Goal: Task Accomplishment & Management: Manage account settings

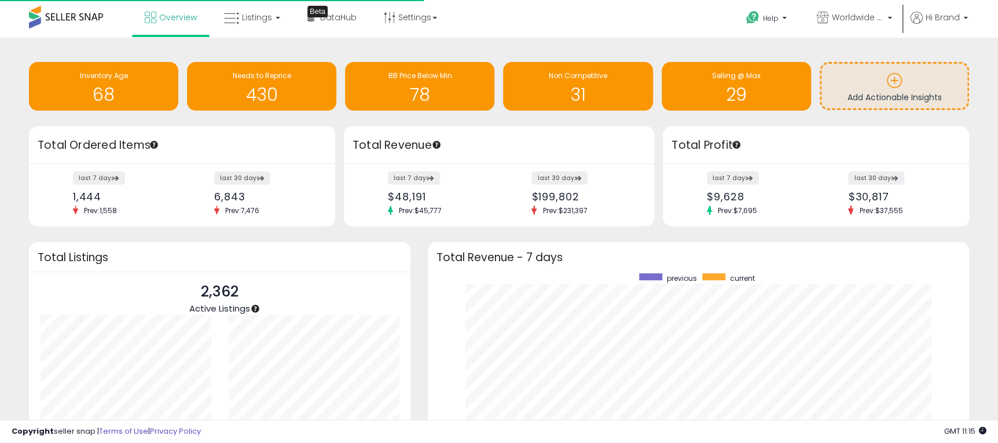
scroll to position [219, 517]
click at [263, 19] on span "Listings" at bounding box center [257, 18] width 30 height 12
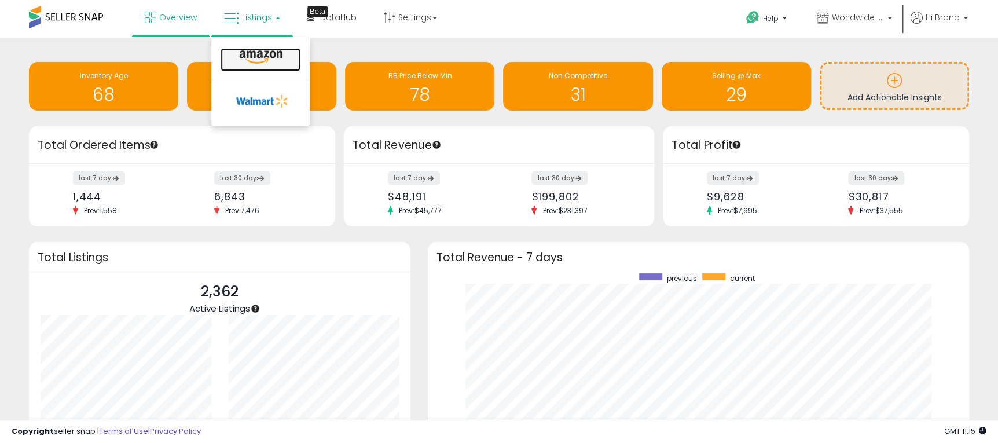
click at [269, 54] on icon at bounding box center [261, 57] width 50 height 15
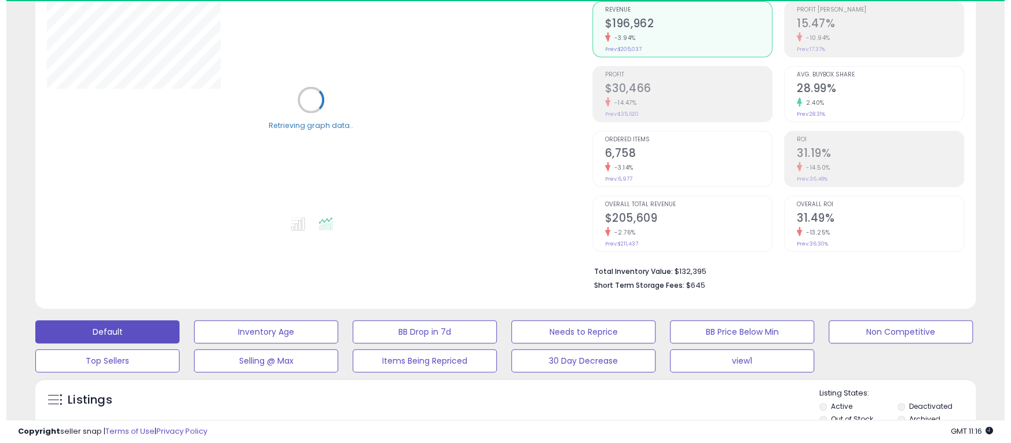
scroll to position [260, 0]
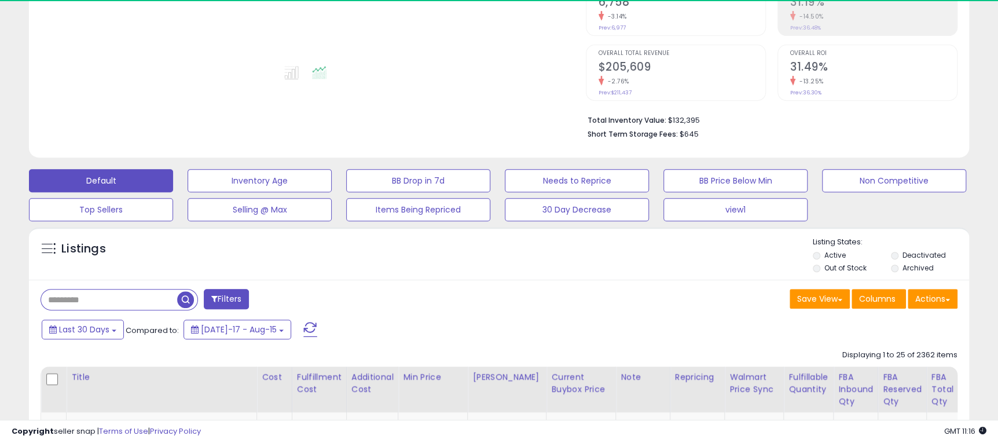
click at [240, 303] on button "Filters" at bounding box center [226, 299] width 45 height 20
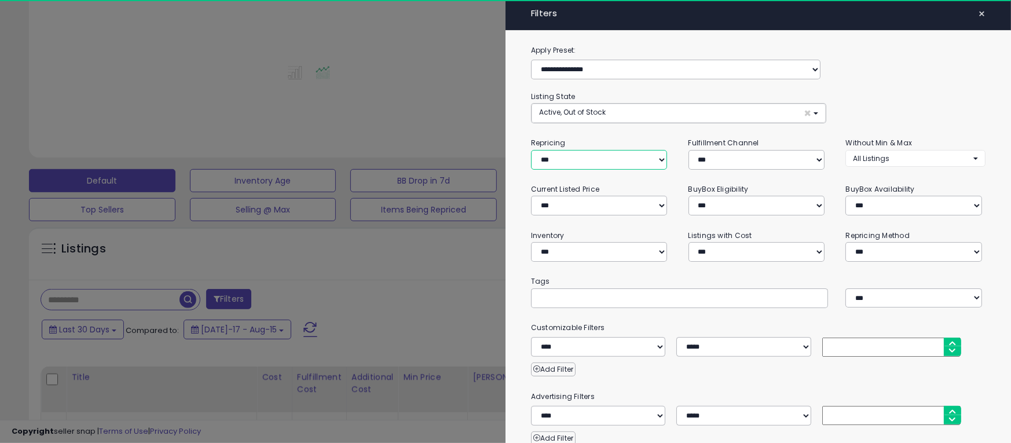
click at [583, 167] on select "**********" at bounding box center [599, 160] width 136 height 20
select select "***"
click at [531, 150] on select "**********" at bounding box center [599, 160] width 136 height 20
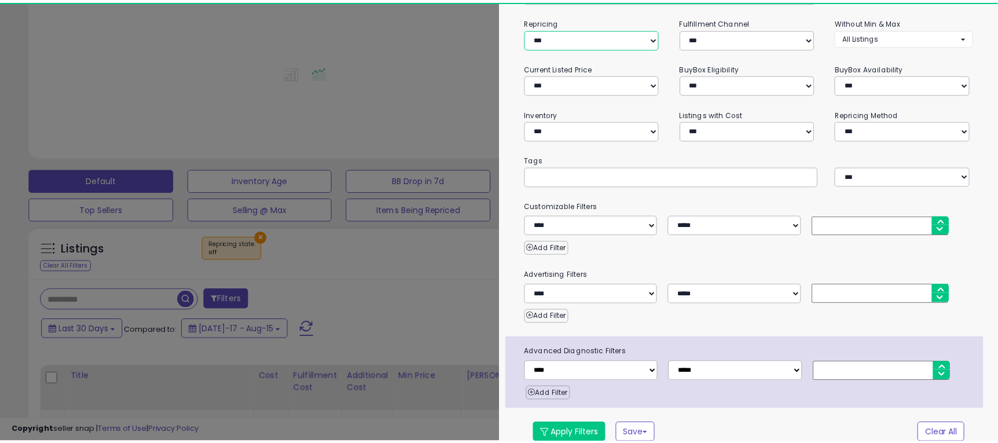
scroll to position [131, 0]
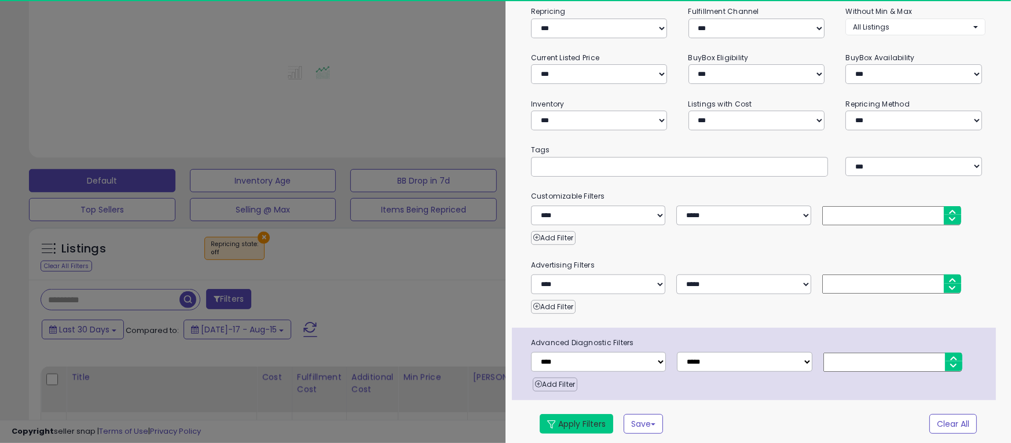
click at [561, 423] on button "Apply Filters" at bounding box center [576, 424] width 74 height 20
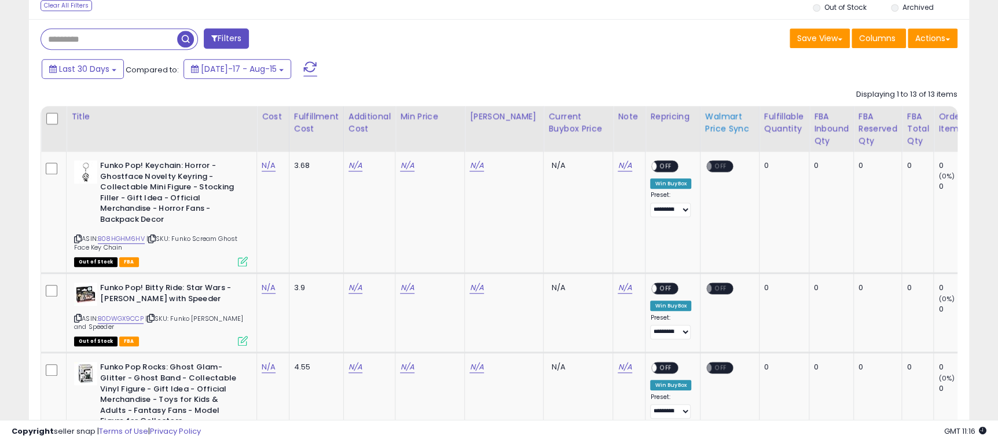
scroll to position [237, 545]
drag, startPoint x: 174, startPoint y: 238, endPoint x: 245, endPoint y: 245, distance: 72.1
click at [245, 245] on div "ASIN: B08HGHM6HV | SKU: Funko Scream Ghost Face Key Chain Out of Stock FBA" at bounding box center [161, 212] width 174 height 105
copy span "Funko Scream Ghost Face Key Chain"
click at [263, 170] on link "N/A" at bounding box center [269, 166] width 14 height 12
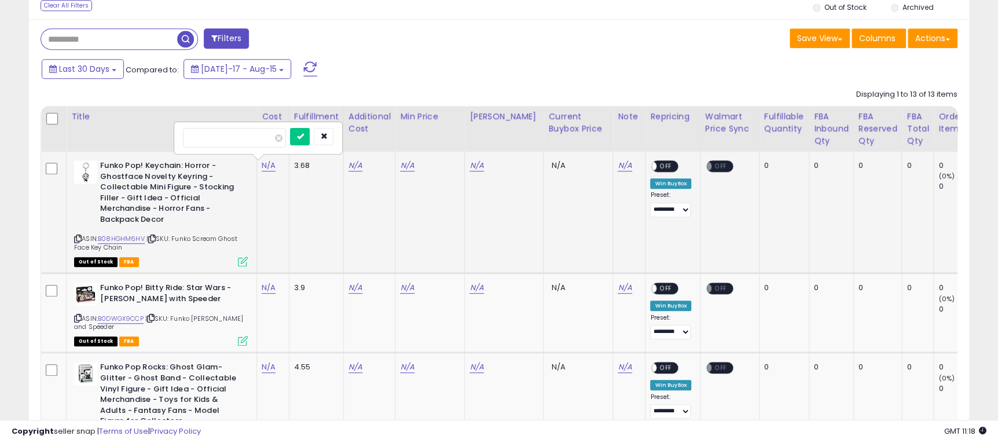
type input "*"
click button "submit" at bounding box center [300, 136] width 20 height 17
click at [353, 170] on link "N/A" at bounding box center [355, 166] width 14 height 12
type input "*"
click button "submit" at bounding box center [386, 136] width 20 height 17
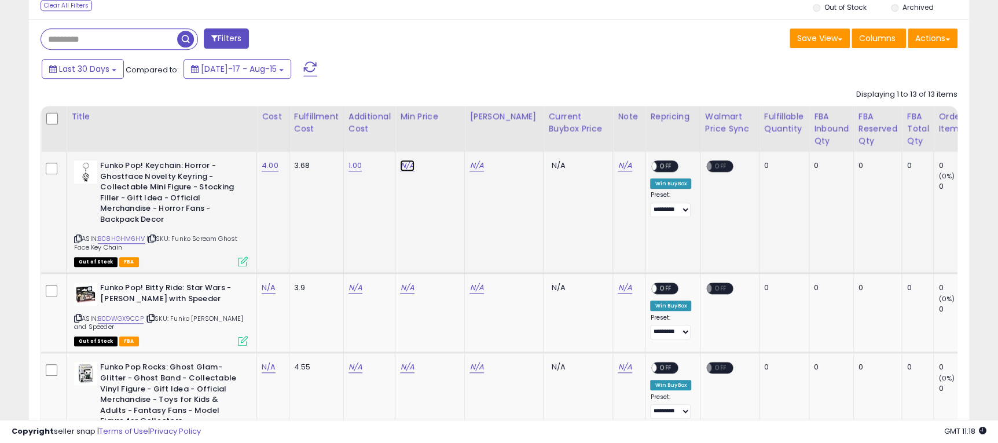
click at [412, 168] on link "N/A" at bounding box center [407, 166] width 14 height 12
type input "****"
click button "submit" at bounding box center [438, 136] width 20 height 17
click at [478, 166] on link "N/A" at bounding box center [476, 166] width 14 height 12
type input "****"
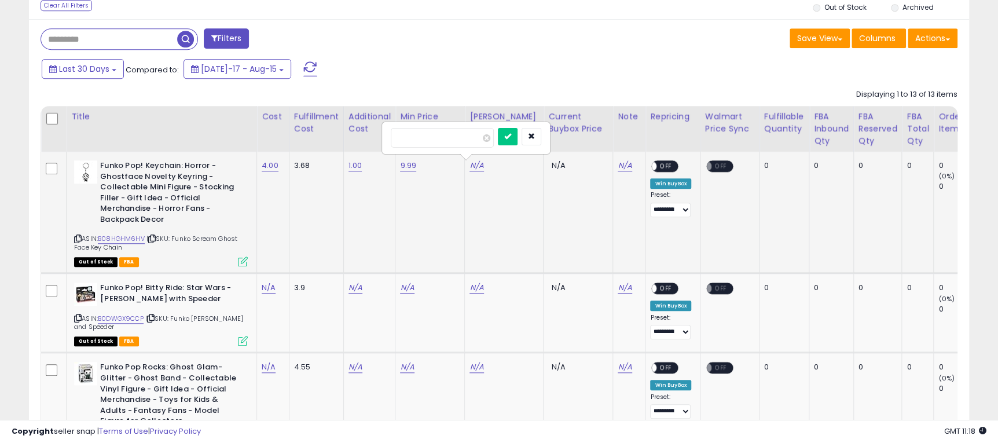
click button "submit" at bounding box center [508, 136] width 20 height 17
click at [657, 167] on span "OFF" at bounding box center [666, 166] width 19 height 10
click at [248, 263] on td "Funko Pop! Keychain: Horror - Ghostface Novelty Keyring - Collectable Mini Figu…" at bounding box center [162, 213] width 190 height 122
click at [240, 262] on icon at bounding box center [243, 261] width 10 height 10
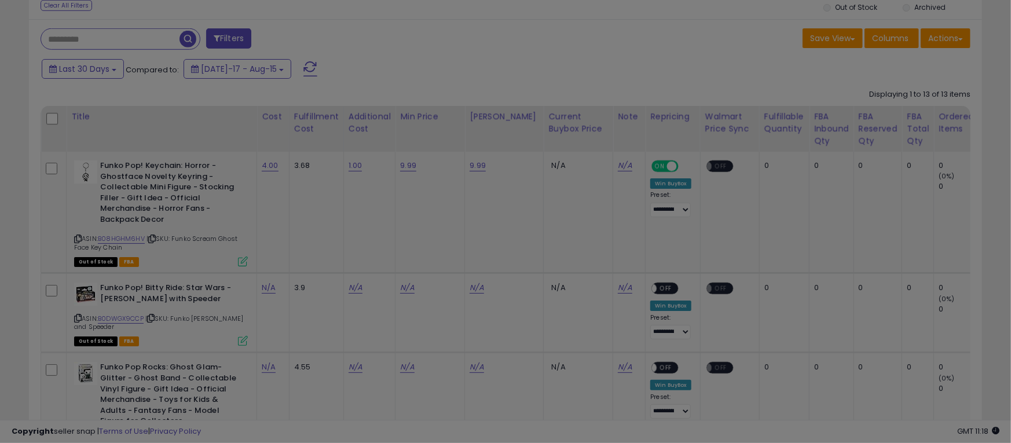
scroll to position [237, 552]
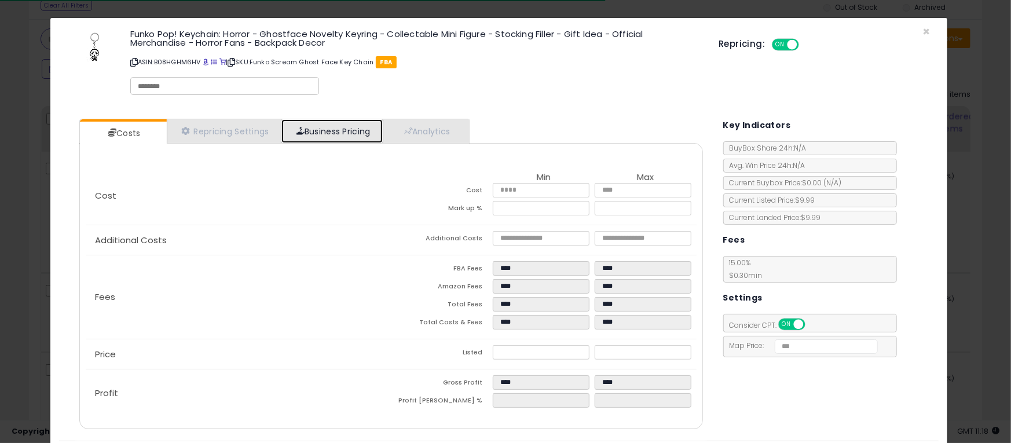
click at [360, 137] on link "Business Pricing" at bounding box center [331, 131] width 101 height 24
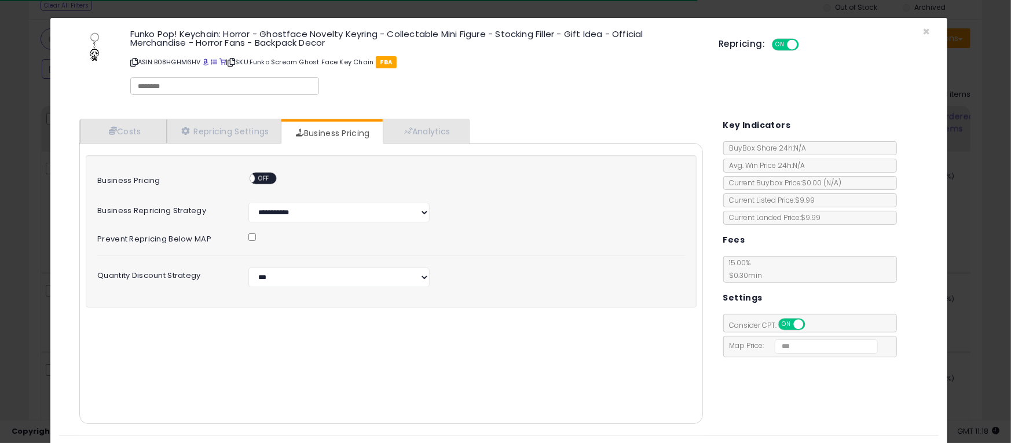
click at [265, 176] on span "OFF" at bounding box center [264, 179] width 19 height 10
click at [310, 280] on select "**********" at bounding box center [338, 277] width 181 height 20
select select "*******"
click at [248, 267] on select "**********" at bounding box center [338, 277] width 181 height 20
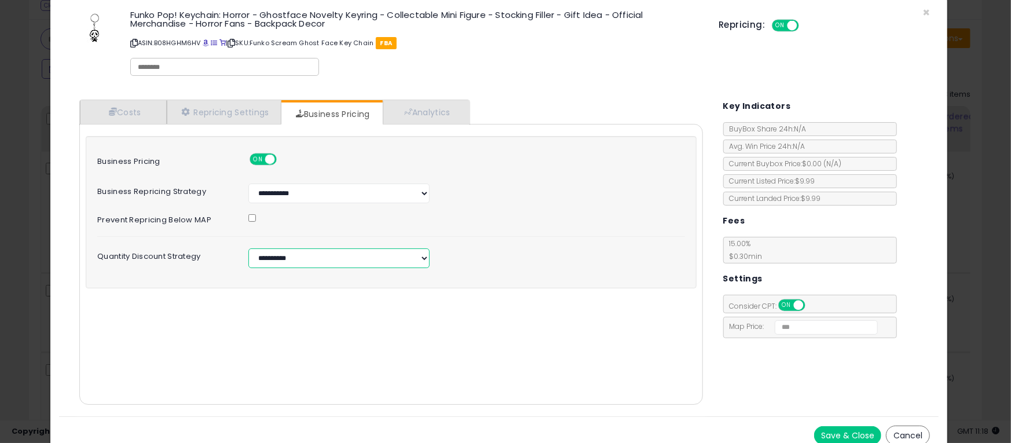
scroll to position [29, 0]
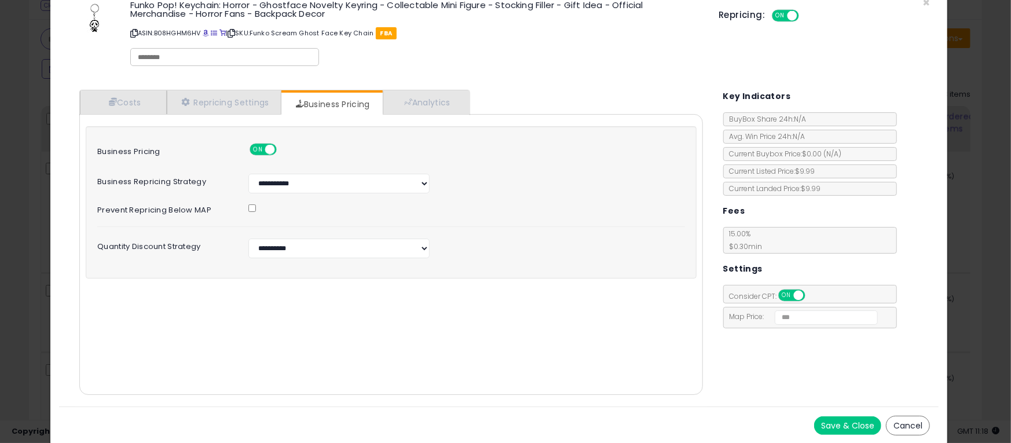
click at [818, 413] on div "Save & Close Cancel" at bounding box center [498, 425] width 879 height 38
click at [817, 425] on button "Save & Close" at bounding box center [847, 425] width 67 height 19
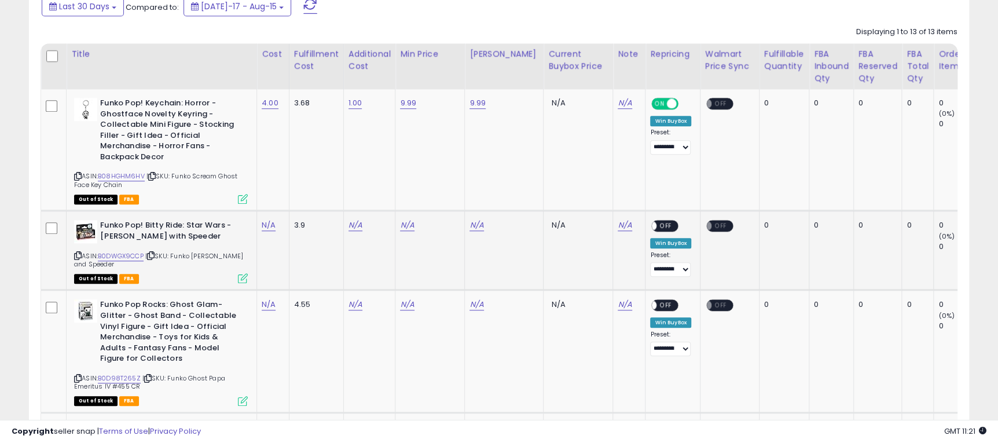
scroll to position [608, 0]
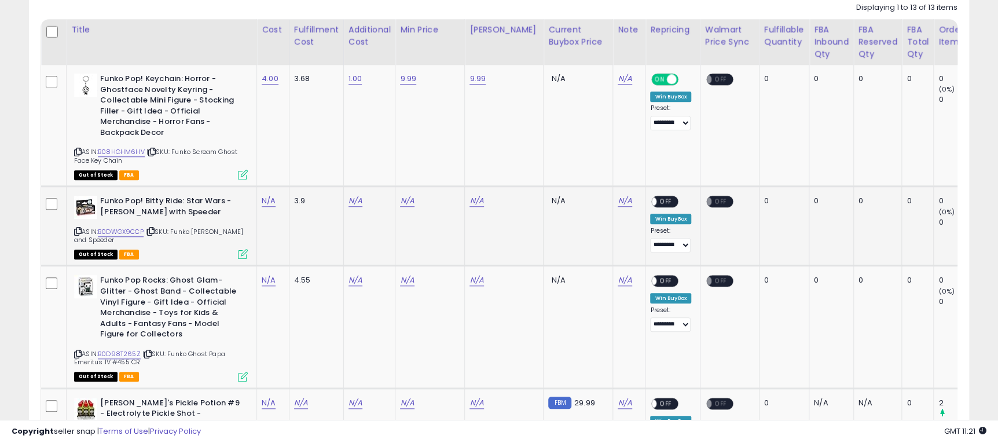
drag, startPoint x: 177, startPoint y: 232, endPoint x: 188, endPoint y: 244, distance: 16.4
click at [188, 244] on div "ASIN: B0DWGX9CCP | SKU: Funko [PERSON_NAME] and Speeder Out of Stock FBA" at bounding box center [161, 227] width 174 height 62
copy span "Funko [PERSON_NAME] and Speeder"
click at [406, 204] on link "N/A" at bounding box center [407, 201] width 14 height 12
type input "*****"
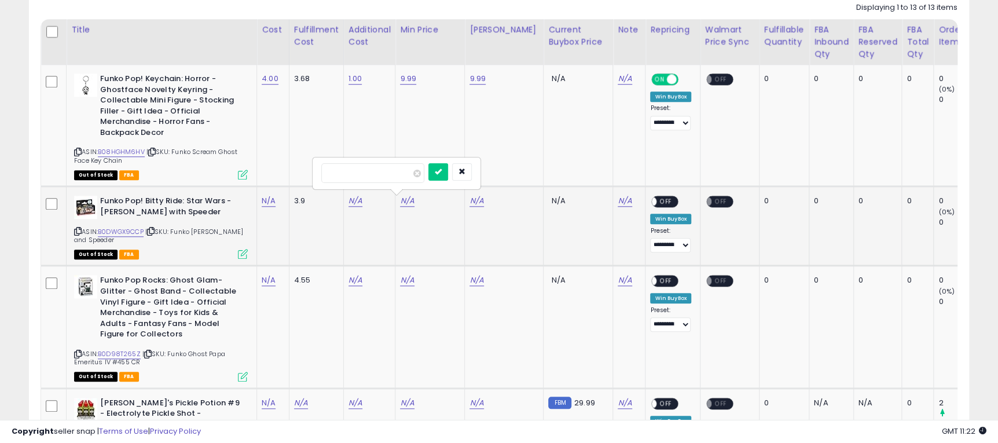
click button "submit" at bounding box center [438, 171] width 20 height 17
click at [475, 204] on link "N/A" at bounding box center [476, 201] width 14 height 12
type input "*****"
click button "submit" at bounding box center [508, 171] width 20 height 17
click at [351, 202] on link "N/A" at bounding box center [355, 201] width 14 height 12
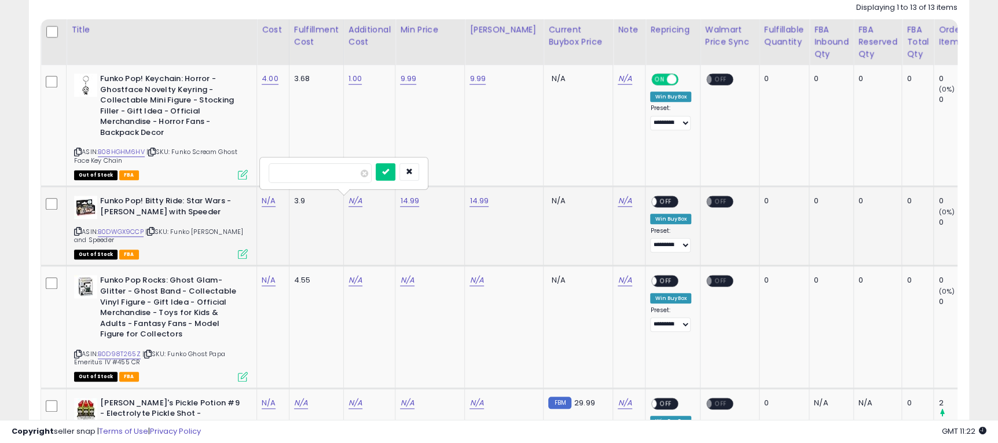
type input "*"
click button "submit" at bounding box center [386, 171] width 20 height 17
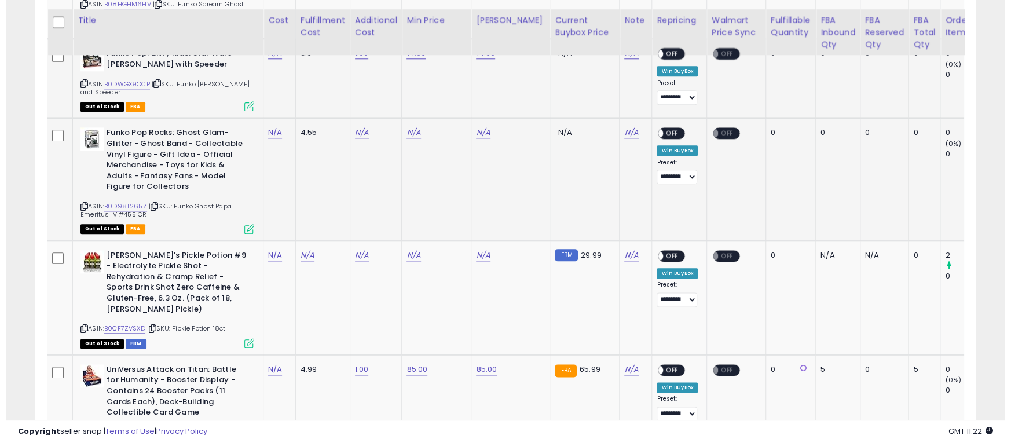
scroll to position [781, 0]
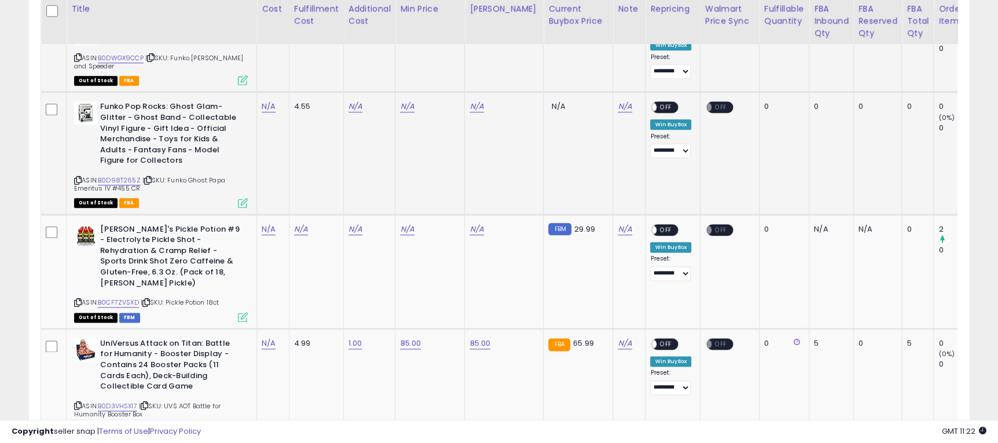
drag, startPoint x: 177, startPoint y: 187, endPoint x: 198, endPoint y: 190, distance: 21.1
click at [198, 190] on div "ASIN: B0D98T265Z | SKU: Funko Ghost Papa Emeritus IV #455 CR Out of Stock FBA" at bounding box center [161, 153] width 174 height 105
copy span "Funko Ghost Papa Emeritus IV #455 CR"
click at [265, 107] on link "N/A" at bounding box center [269, 107] width 14 height 12
type input "*"
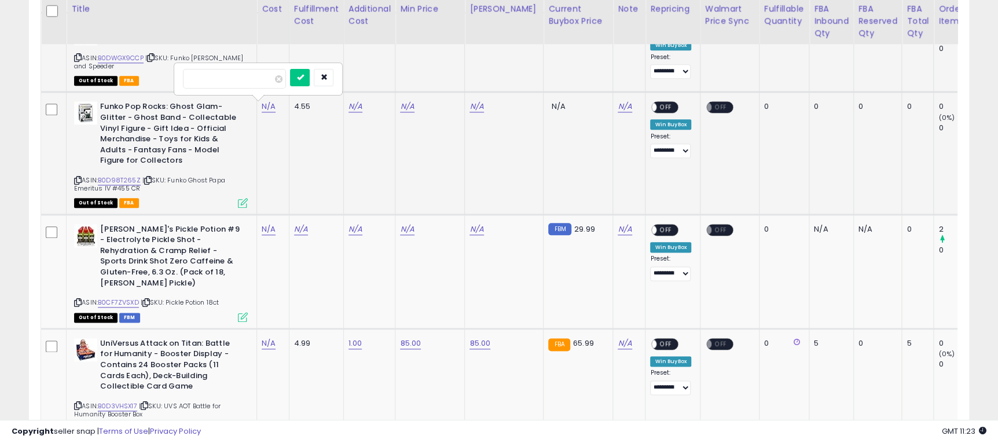
click button "submit" at bounding box center [300, 77] width 20 height 17
click at [348, 108] on link "N/A" at bounding box center [355, 107] width 14 height 12
click at [357, 107] on link "N/A" at bounding box center [355, 107] width 14 height 12
type input "*"
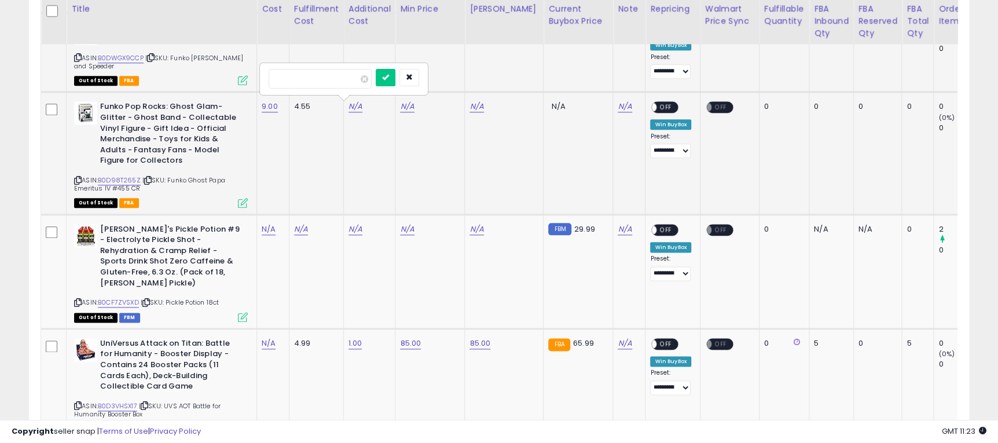
click button "submit" at bounding box center [386, 77] width 20 height 17
click at [414, 111] on div "N/A" at bounding box center [428, 106] width 56 height 10
click at [407, 106] on link "N/A" at bounding box center [407, 107] width 14 height 12
type input "*****"
click button "submit" at bounding box center [438, 77] width 20 height 17
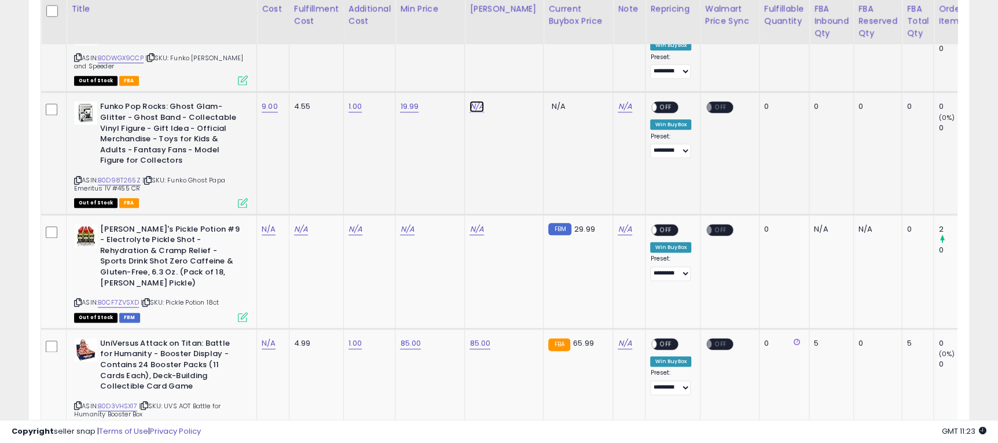
click at [476, 111] on link "N/A" at bounding box center [476, 107] width 14 height 12
type input "*****"
click button "submit" at bounding box center [508, 77] width 20 height 17
click at [657, 109] on span "OFF" at bounding box center [666, 107] width 19 height 10
click at [241, 205] on icon at bounding box center [243, 203] width 10 height 10
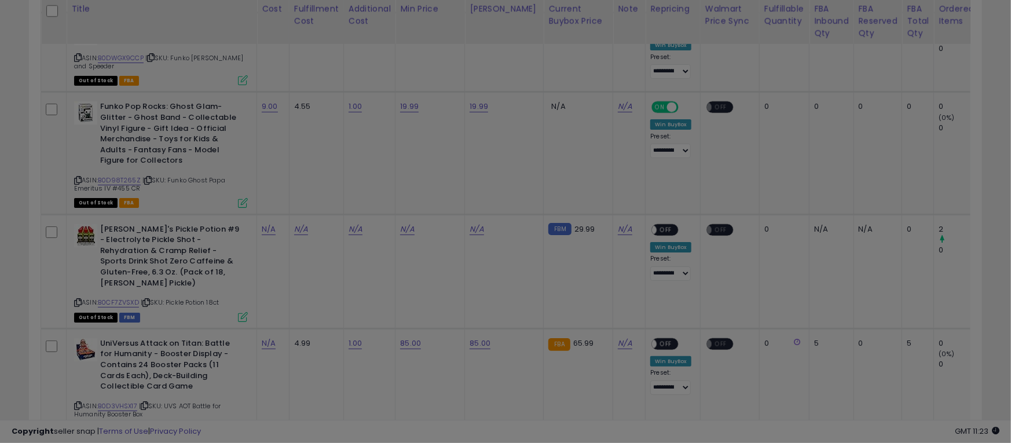
scroll to position [237, 552]
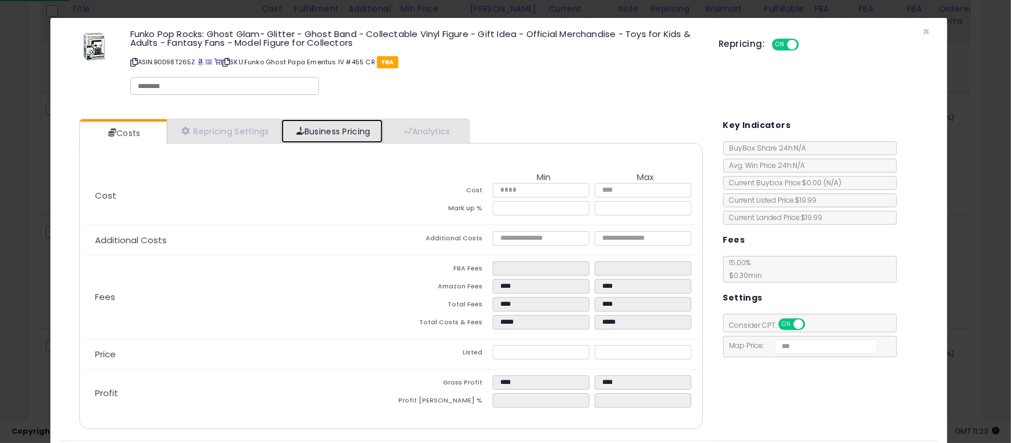
click at [351, 131] on link "Business Pricing" at bounding box center [331, 131] width 101 height 24
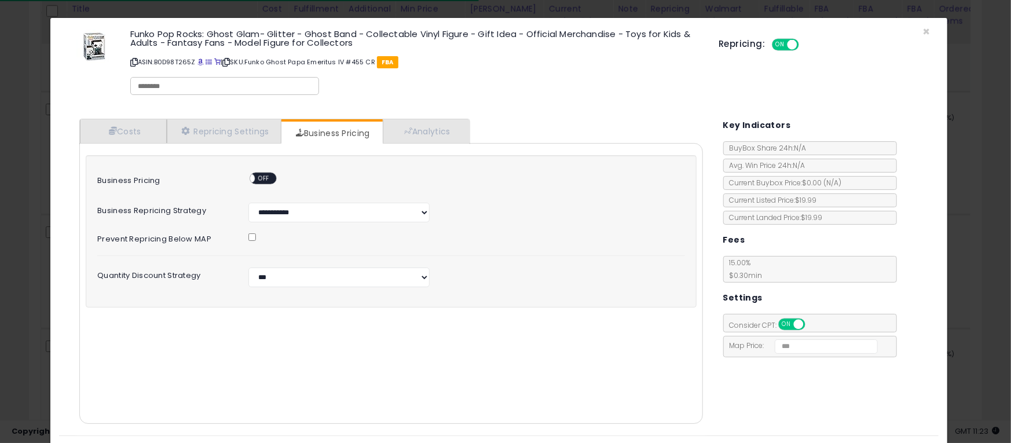
click at [260, 174] on span "OFF" at bounding box center [264, 179] width 19 height 10
click at [304, 280] on select "**********" at bounding box center [338, 277] width 181 height 20
select select "*******"
click at [248, 267] on select "**********" at bounding box center [338, 277] width 181 height 20
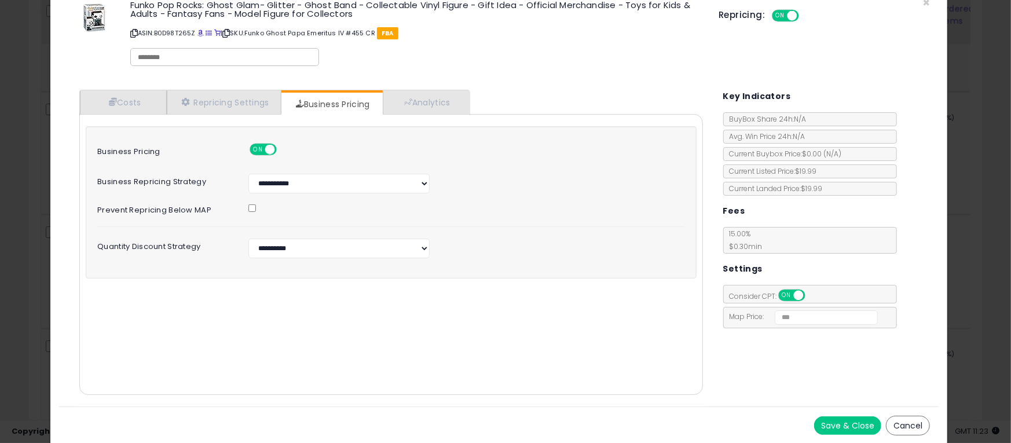
click at [838, 424] on button "Save & Close" at bounding box center [847, 425] width 67 height 19
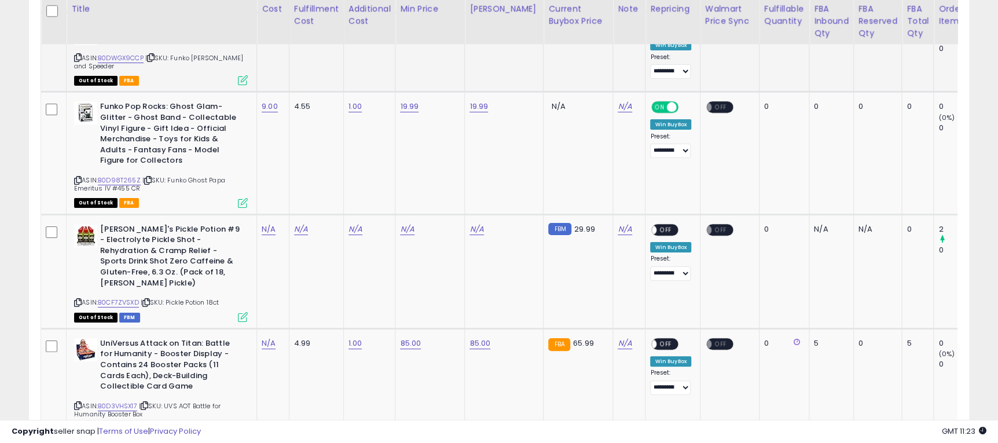
scroll to position [578592, 578284]
drag, startPoint x: 168, startPoint y: 294, endPoint x: 230, endPoint y: 296, distance: 61.4
click at [230, 296] on div "ASIN: B0CF7ZVSXD | SKU: Pickle Potion 18ct Out of Stock FBM" at bounding box center [161, 272] width 174 height 97
copy span "Pickle Potion 18ct"
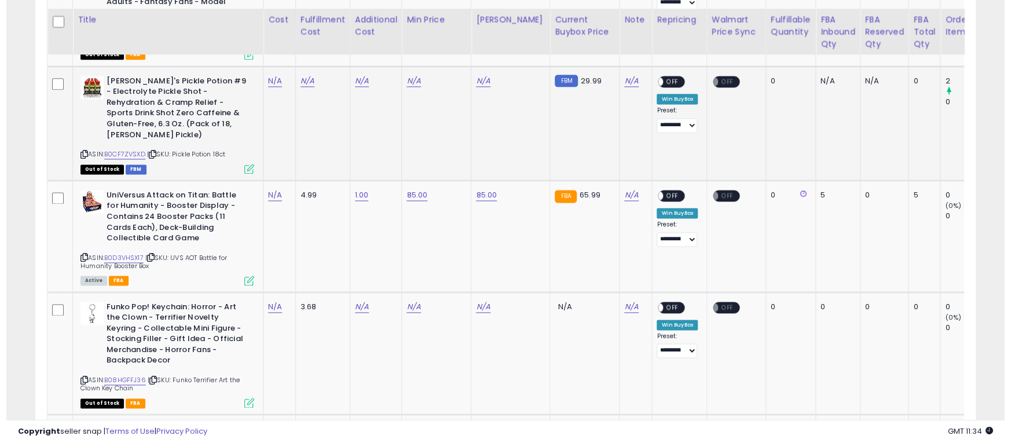
scroll to position [955, 0]
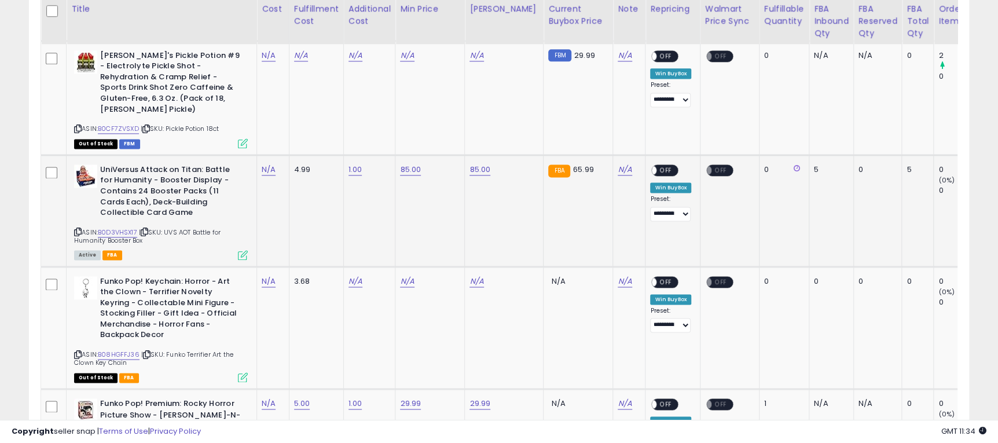
drag, startPoint x: 167, startPoint y: 222, endPoint x: 197, endPoint y: 233, distance: 32.6
click at [197, 233] on div "ASIN: B0D3VHSX17 | SKU: UVS AOT Battle for Humanity Booster Box Active FBA" at bounding box center [161, 211] width 174 height 94
click at [266, 164] on link "N/A" at bounding box center [269, 170] width 14 height 12
type input "**"
click button "submit" at bounding box center [300, 128] width 20 height 17
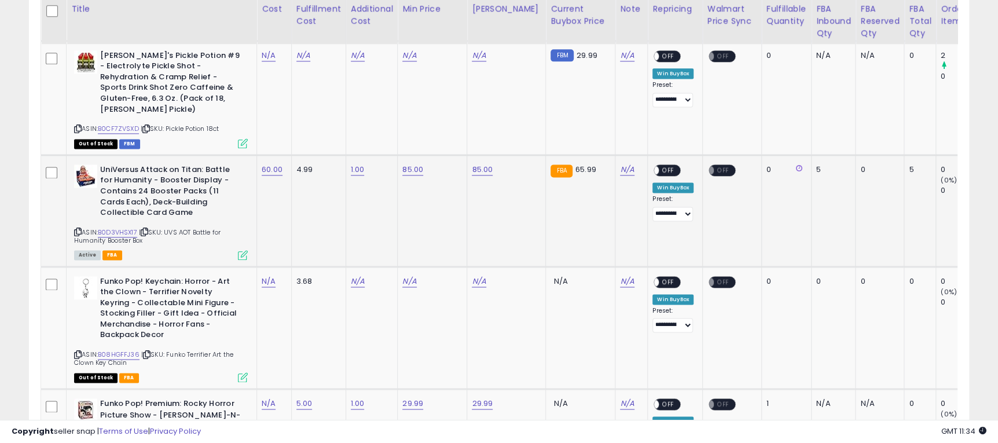
click at [659, 165] on span "OFF" at bounding box center [668, 170] width 19 height 10
click at [241, 250] on icon at bounding box center [243, 255] width 10 height 10
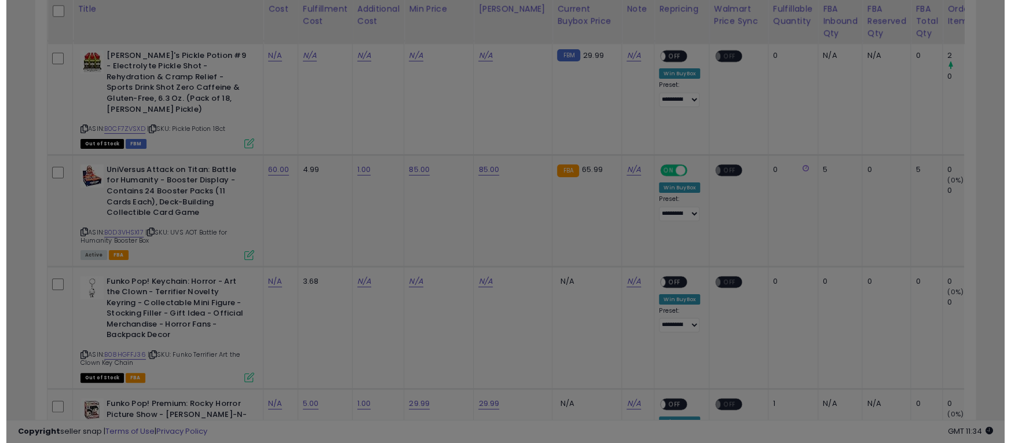
scroll to position [237, 552]
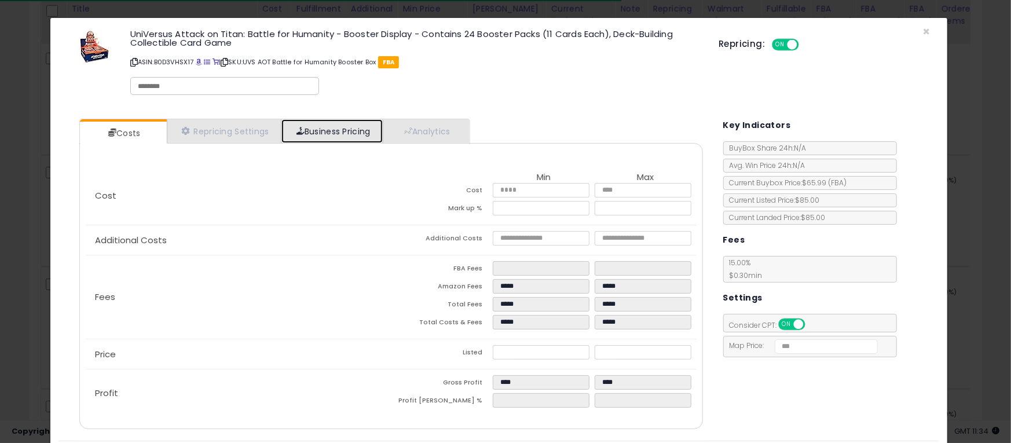
click at [333, 129] on link "Business Pricing" at bounding box center [331, 131] width 101 height 24
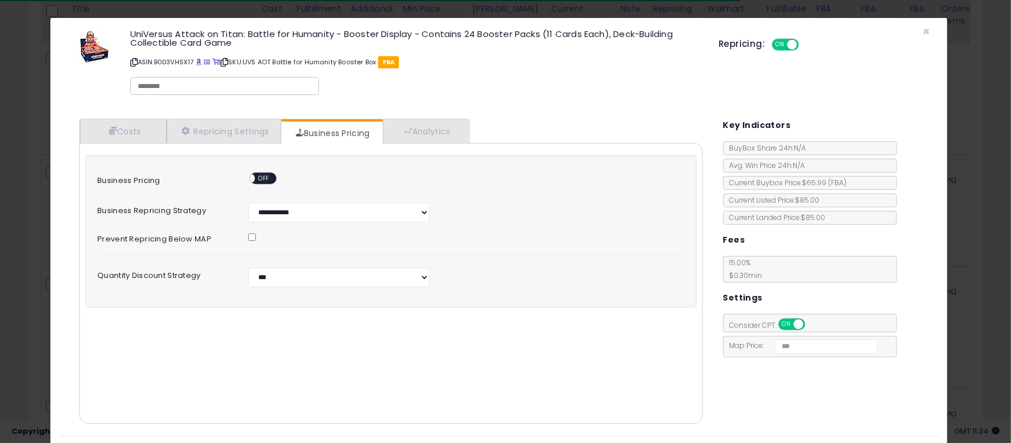
click at [270, 181] on div "ON OFF" at bounding box center [262, 178] width 27 height 12
click at [266, 177] on span "OFF" at bounding box center [264, 179] width 19 height 10
click at [310, 274] on select "**********" at bounding box center [338, 277] width 181 height 20
select select "*******"
click at [248, 267] on select "**********" at bounding box center [338, 277] width 181 height 20
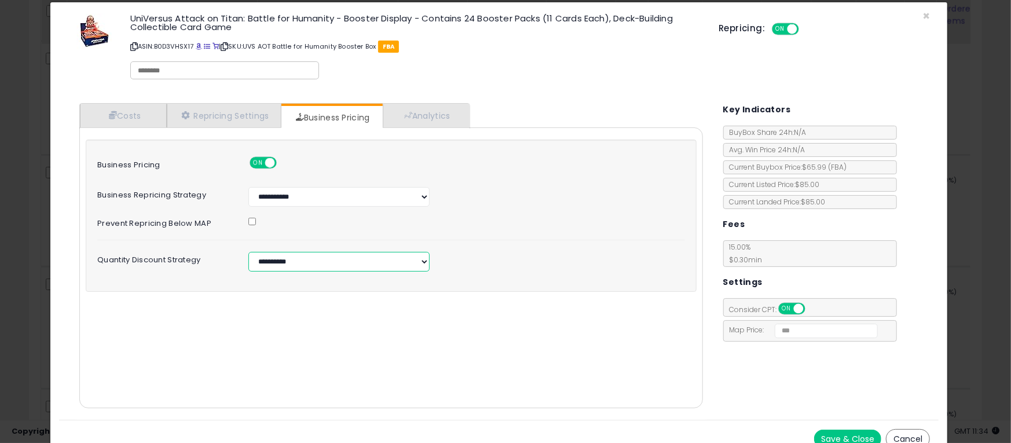
scroll to position [29, 0]
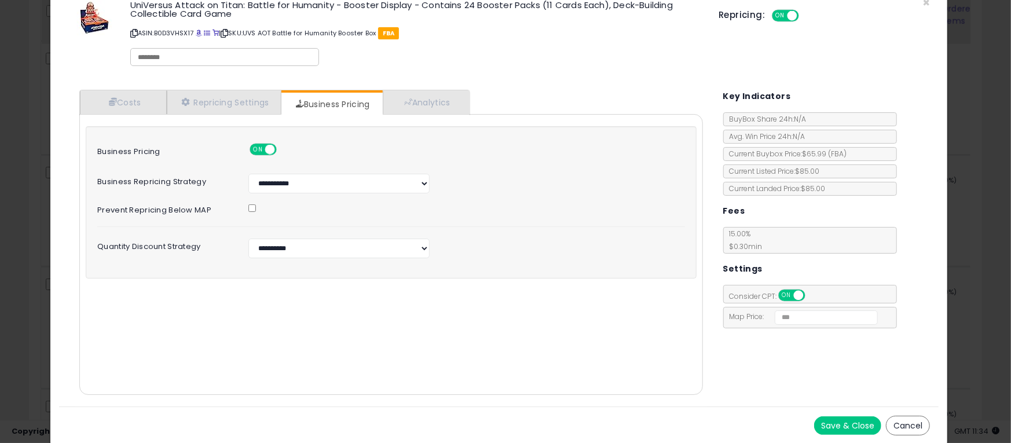
click at [827, 427] on button "Save & Close" at bounding box center [847, 425] width 67 height 19
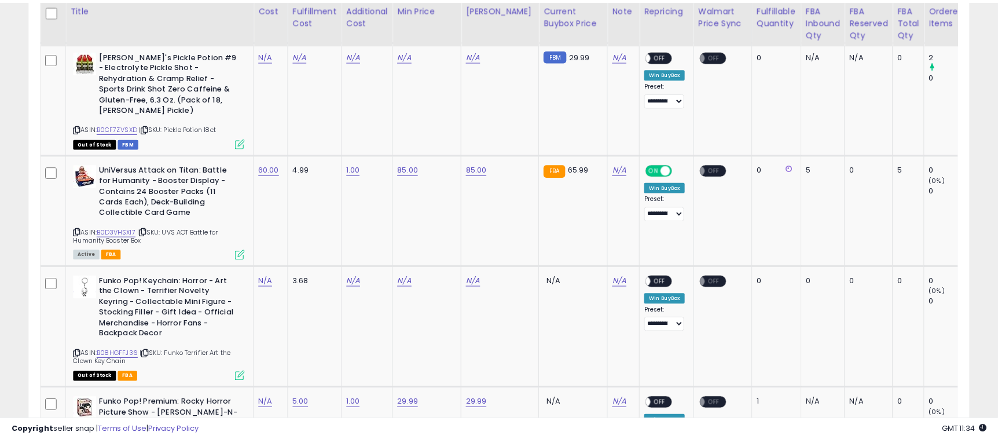
scroll to position [578592, 578284]
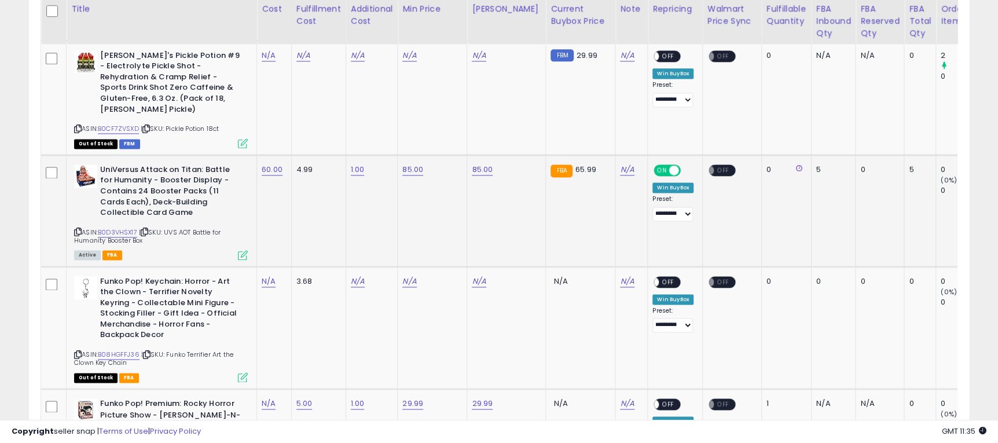
click at [508, 222] on td "85.00" at bounding box center [506, 211] width 79 height 112
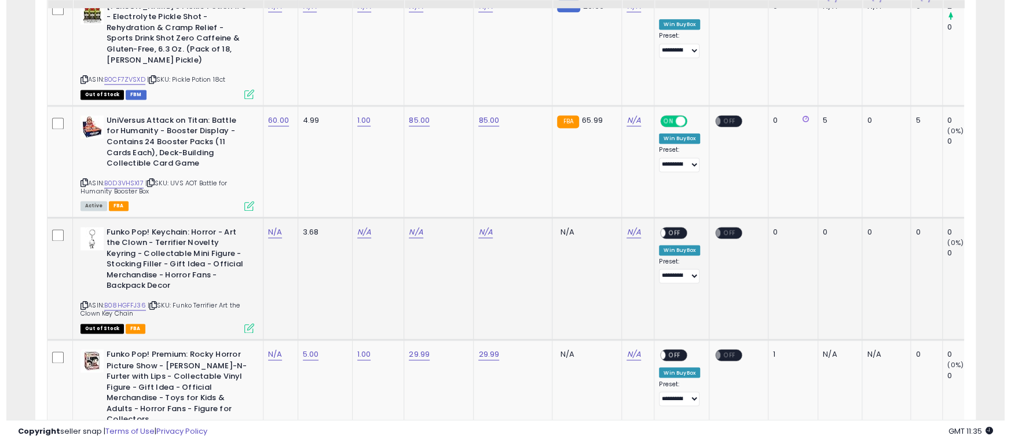
scroll to position [1042, 0]
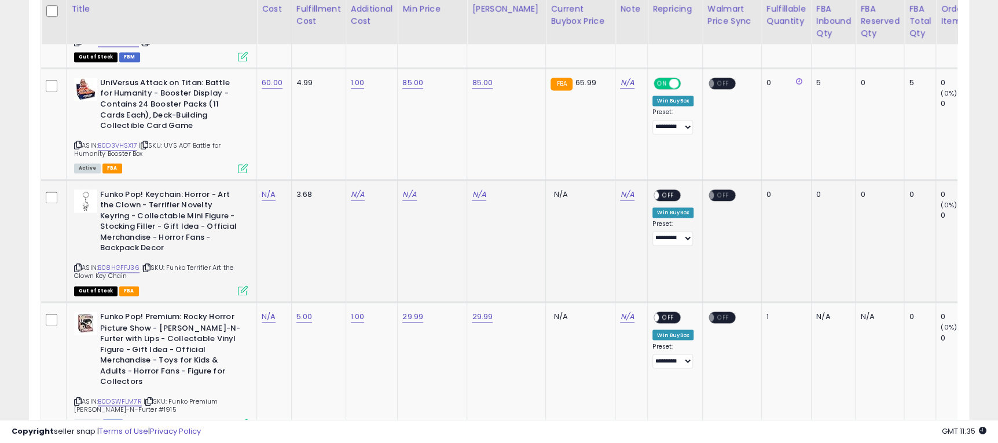
drag, startPoint x: 170, startPoint y: 256, endPoint x: 202, endPoint y: 263, distance: 33.0
click at [202, 263] on div "ASIN: B08HGFFJ36 | SKU: Funko Terrifier Art the Clown Key Chain Out of Stock FBA" at bounding box center [161, 241] width 174 height 105
copy span "Funko Terrifier Art the Clown Key Chain"
click at [272, 189] on link "N/A" at bounding box center [269, 195] width 14 height 12
type input "*"
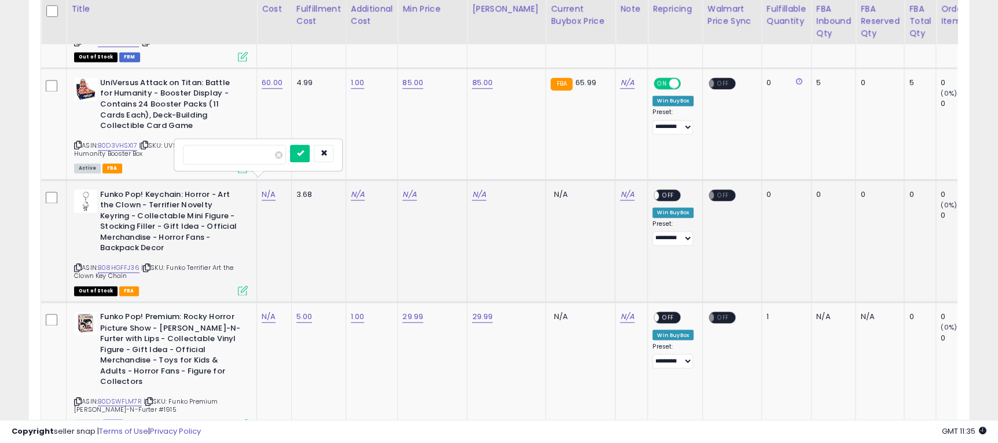
click button "submit" at bounding box center [300, 153] width 20 height 17
click at [359, 189] on link "N/A" at bounding box center [358, 195] width 14 height 12
type input "*"
click button "submit" at bounding box center [389, 153] width 20 height 17
click at [408, 189] on link "N/A" at bounding box center [409, 195] width 14 height 12
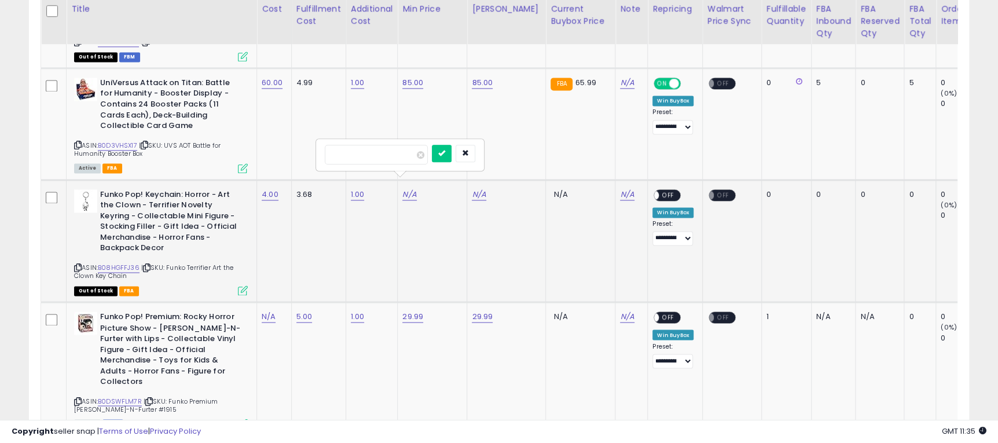
type input "****"
click button "submit" at bounding box center [442, 153] width 20 height 17
click at [480, 189] on link "N/A" at bounding box center [479, 195] width 14 height 12
type input "****"
click button "submit" at bounding box center [511, 153] width 20 height 17
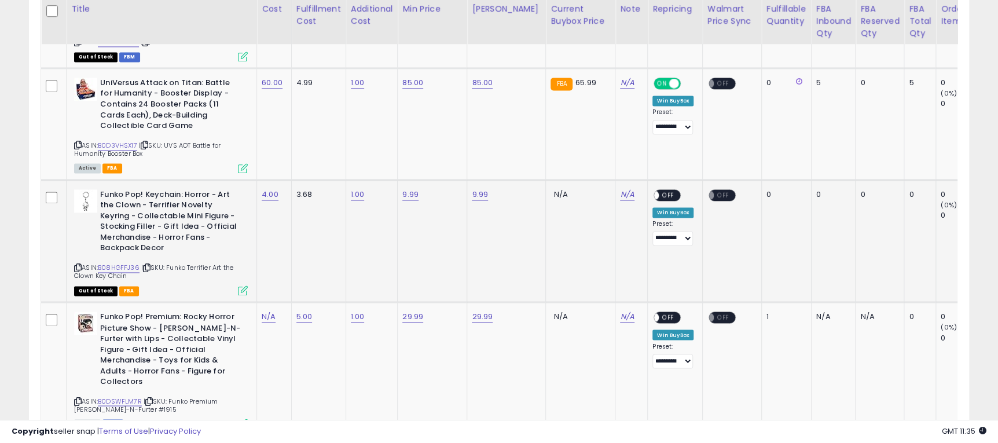
drag, startPoint x: 168, startPoint y: 256, endPoint x: 232, endPoint y: 262, distance: 63.9
click at [232, 262] on div "ASIN: B08HGFFJ36 | SKU: Funko Terrifier Art the Clown Key Chain Out of Stock FBA" at bounding box center [161, 241] width 174 height 105
copy span "Funko Terrifier Art the Clown Key Chain"
click at [659, 190] on span "OFF" at bounding box center [668, 195] width 19 height 10
click at [241, 285] on icon at bounding box center [243, 290] width 10 height 10
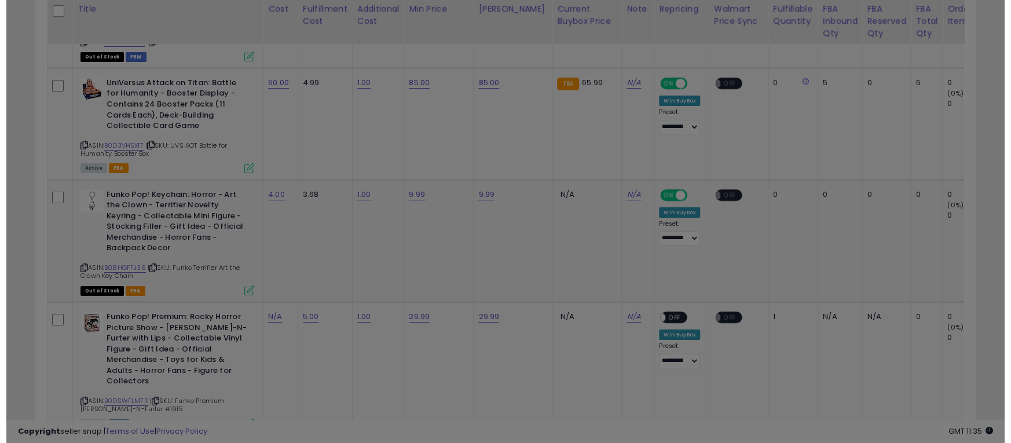
scroll to position [237, 552]
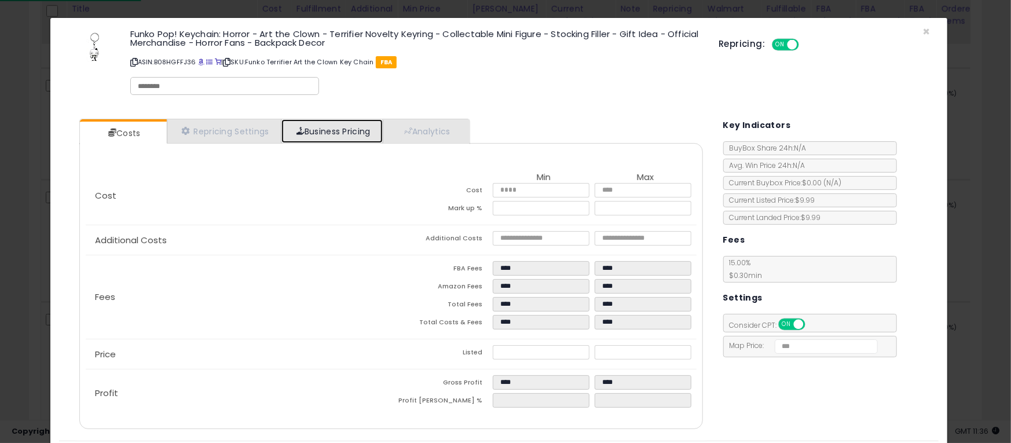
click at [331, 135] on link "Business Pricing" at bounding box center [331, 131] width 101 height 24
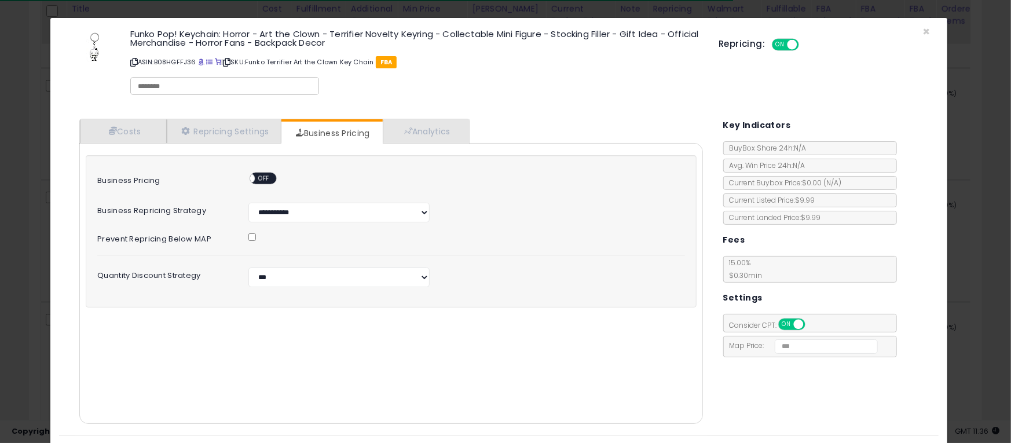
click at [268, 176] on span "OFF" at bounding box center [264, 179] width 19 height 10
click at [322, 273] on select "**********" at bounding box center [338, 277] width 181 height 20
select select "*******"
click at [248, 267] on select "**********" at bounding box center [338, 277] width 181 height 20
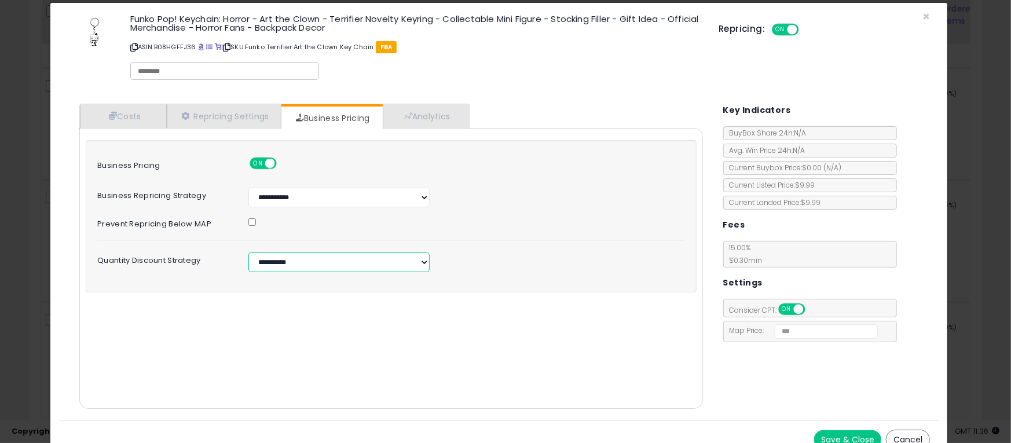
scroll to position [29, 0]
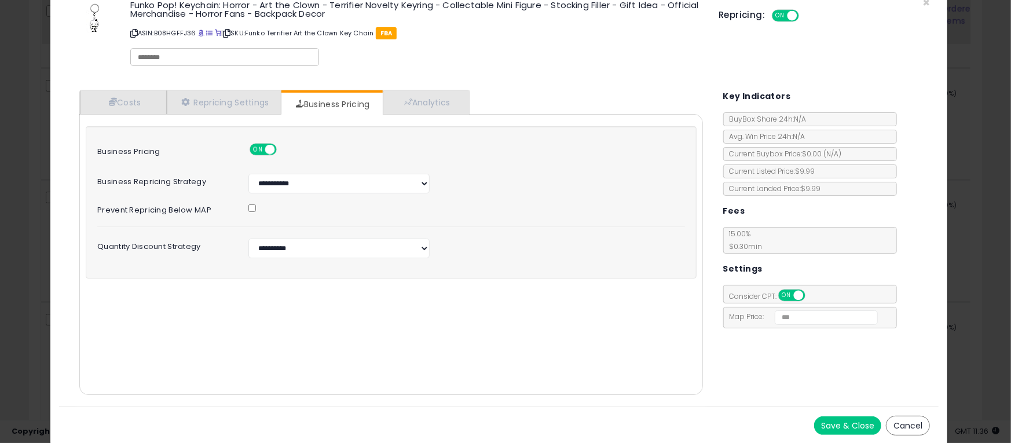
click at [837, 427] on button "Save & Close" at bounding box center [847, 425] width 67 height 19
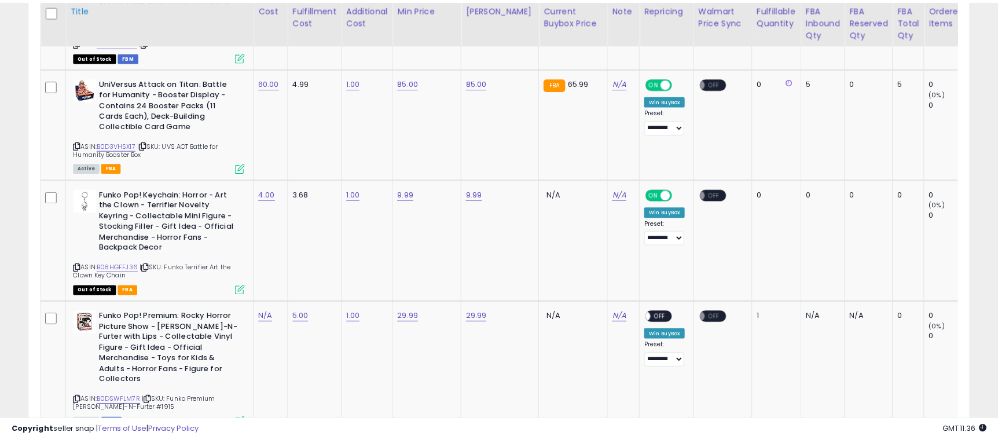
scroll to position [578592, 578284]
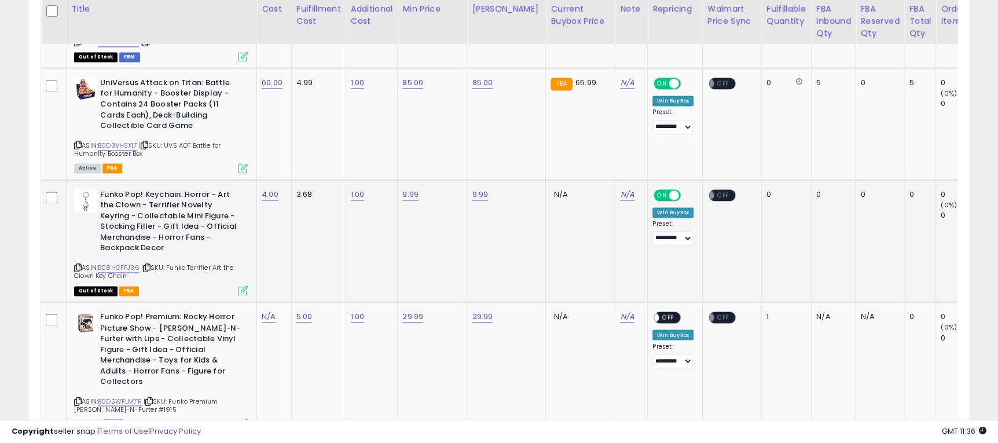
click at [568, 240] on td "N/A" at bounding box center [580, 240] width 69 height 122
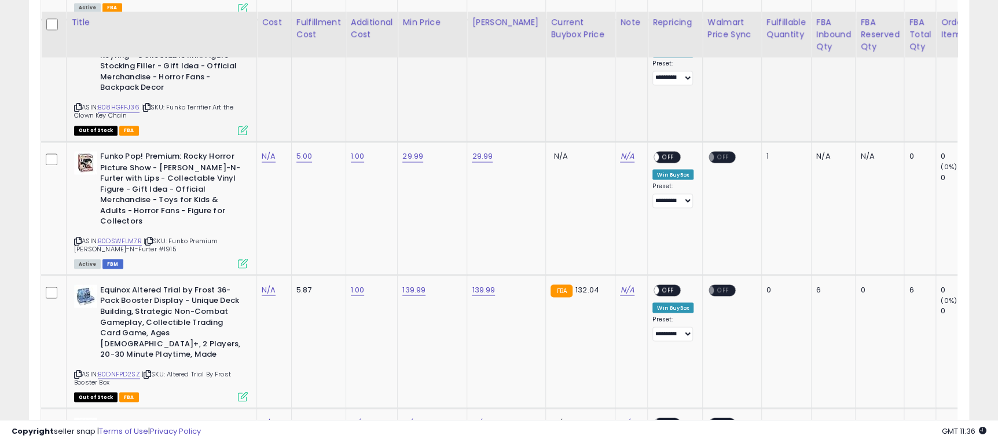
scroll to position [1216, 0]
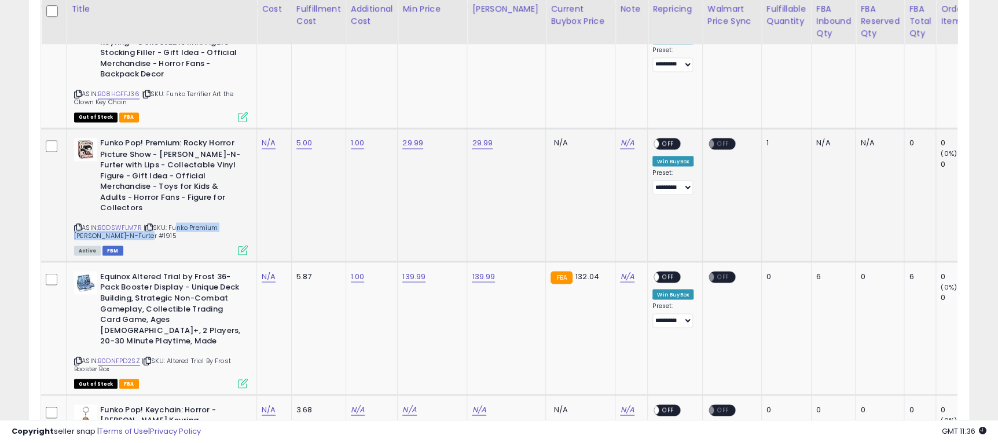
drag, startPoint x: 174, startPoint y: 206, endPoint x: 202, endPoint y: 215, distance: 29.7
click at [202, 215] on div "ASIN: B0DSWFLM7R | SKU: Funko Premium Frank-N-Furter #1915 Active FBM" at bounding box center [161, 196] width 174 height 116
click at [188, 216] on div "ASIN: B0DSWFLM7R | SKU: Funko Premium Frank-N-Furter #1915 Active FBM" at bounding box center [161, 196] width 174 height 116
drag, startPoint x: 172, startPoint y: 204, endPoint x: 248, endPoint y: 206, distance: 75.8
click at [248, 206] on td "Funko Pop! Premium: Rocky Horror Picture Show - Frank-N-Furter with Lips - Coll…" at bounding box center [162, 194] width 190 height 133
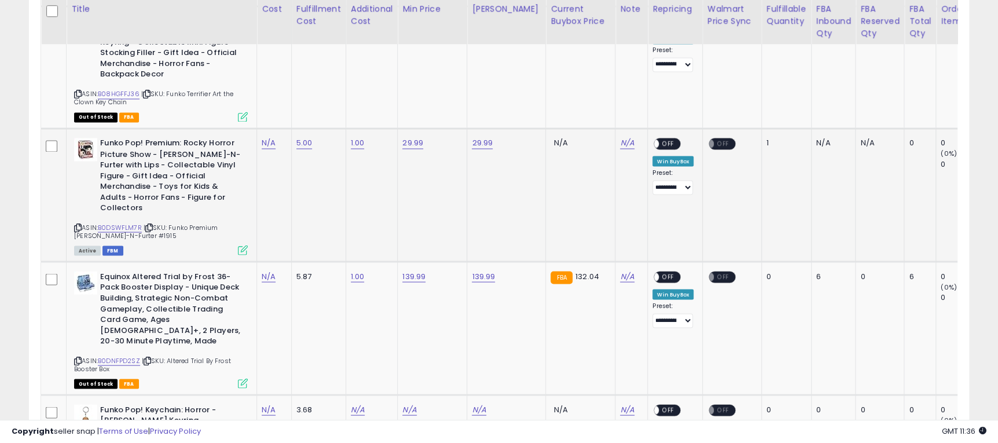
click at [203, 245] on div "Active FBM" at bounding box center [161, 249] width 174 height 8
drag, startPoint x: 171, startPoint y: 204, endPoint x: 186, endPoint y: 216, distance: 19.0
click at [186, 216] on div "ASIN: B0DSWFLM7R | SKU: Funko Premium Frank-N-Furter #1915 Active FBM" at bounding box center [161, 196] width 174 height 116
copy span "Funko Premium Frank-N-Furter #1915"
click at [268, 137] on link "N/A" at bounding box center [269, 143] width 14 height 12
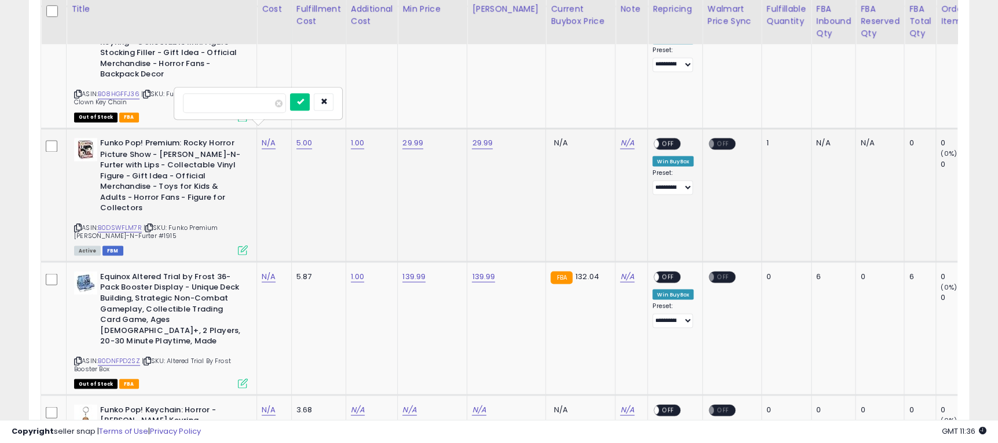
type input "**"
click button "submit" at bounding box center [300, 101] width 20 height 17
click at [659, 139] on span "OFF" at bounding box center [668, 144] width 19 height 10
click at [240, 245] on icon at bounding box center [243, 250] width 10 height 10
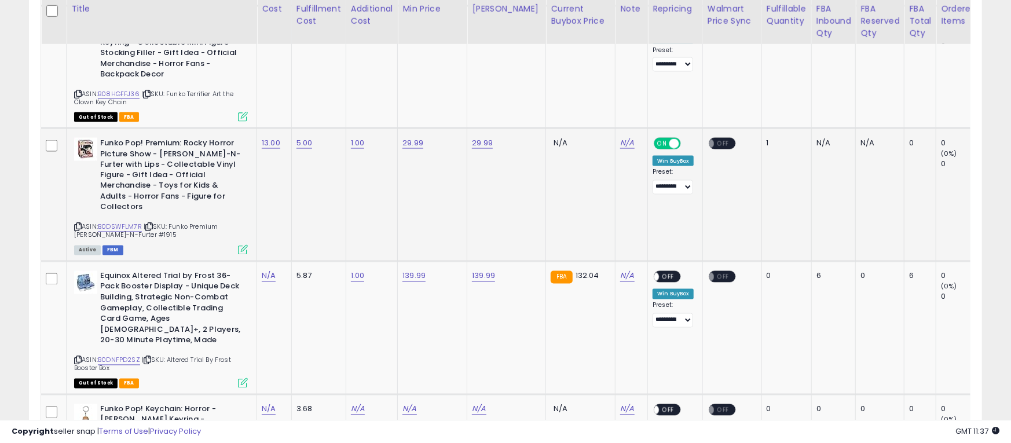
scroll to position [237, 552]
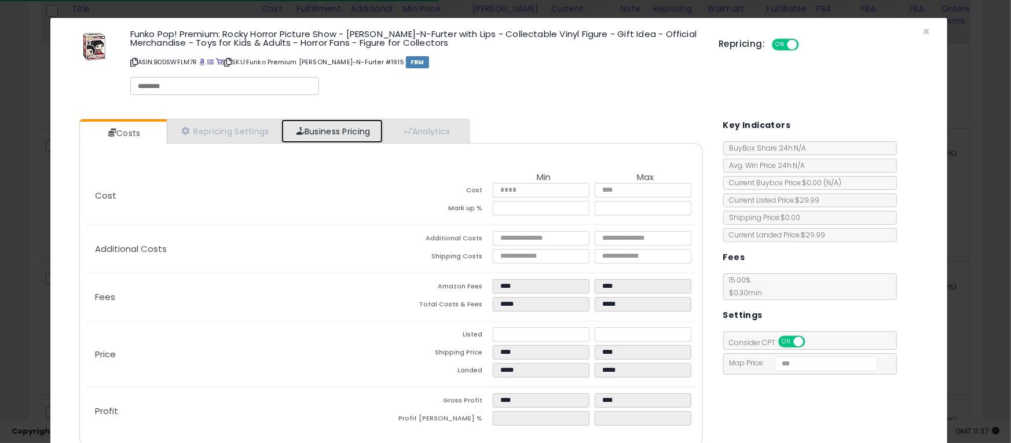
click at [328, 138] on link "Business Pricing" at bounding box center [331, 131] width 101 height 24
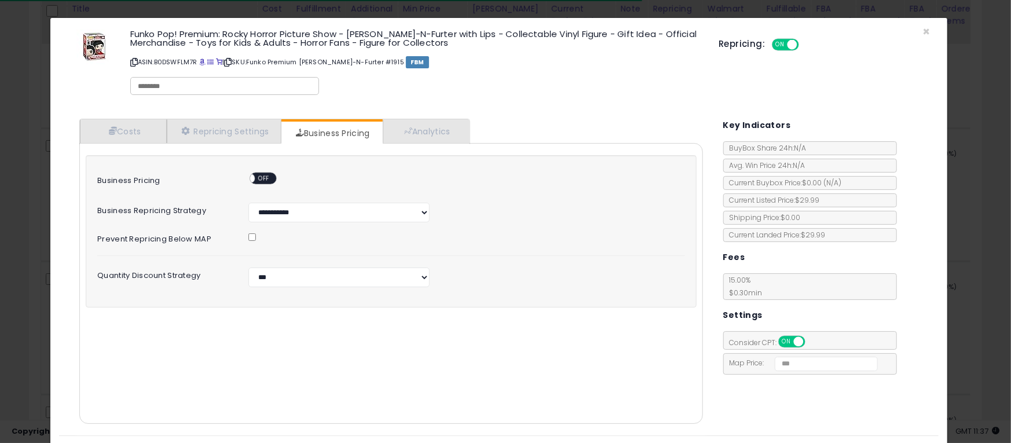
click at [266, 175] on span "OFF" at bounding box center [264, 179] width 19 height 10
click at [350, 276] on select "**********" at bounding box center [338, 277] width 181 height 20
select select "*******"
click at [248, 267] on select "**********" at bounding box center [338, 277] width 181 height 20
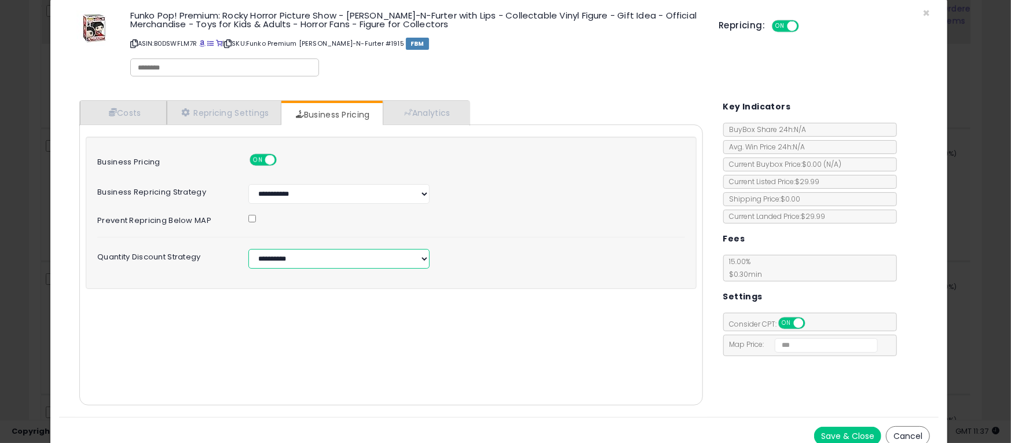
scroll to position [29, 0]
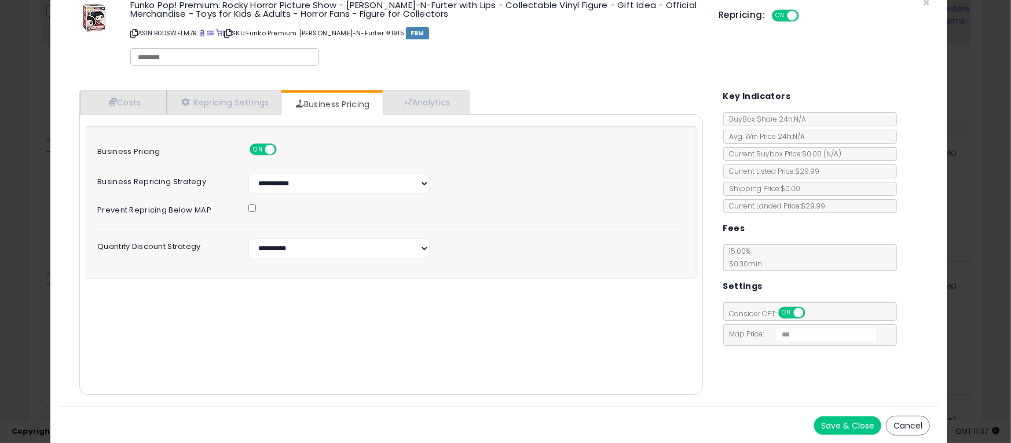
click at [814, 426] on button "Save & Close" at bounding box center [847, 425] width 67 height 19
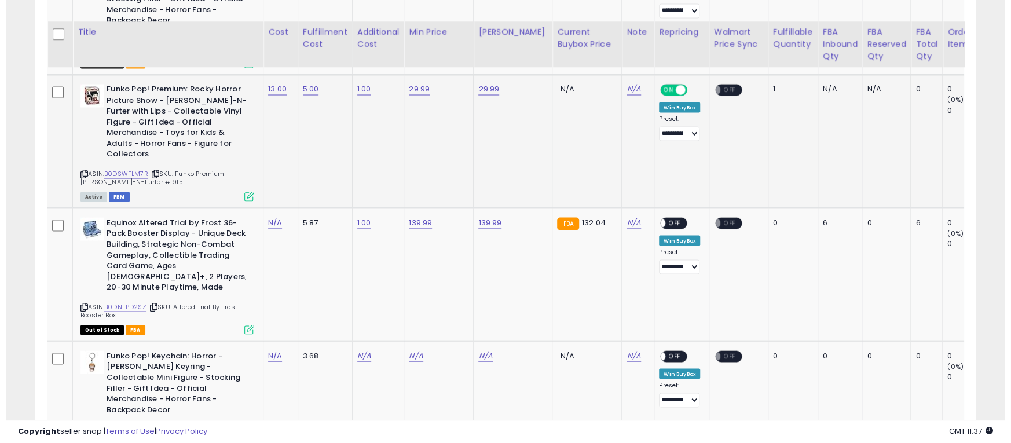
scroll to position [1302, 0]
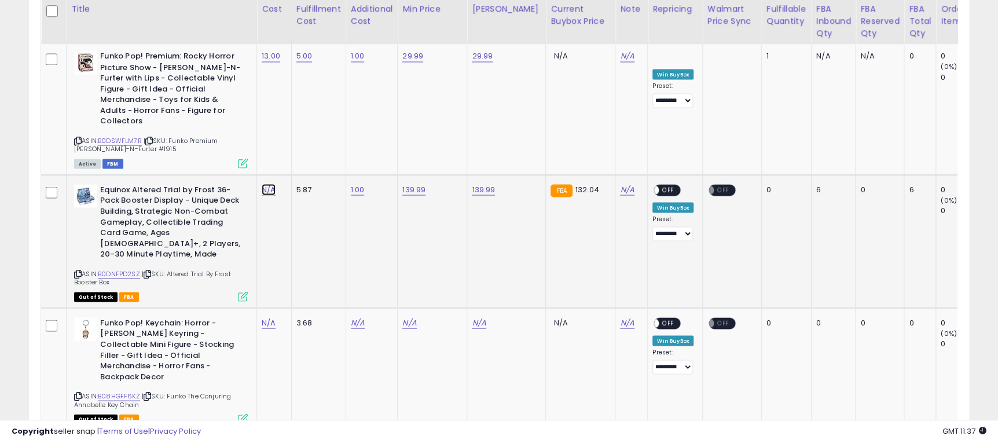
click at [269, 183] on link "N/A" at bounding box center [269, 189] width 14 height 12
type input "**"
click button "submit" at bounding box center [300, 137] width 20 height 17
click at [664, 185] on span "OFF" at bounding box center [668, 190] width 19 height 10
click at [241, 291] on icon at bounding box center [243, 296] width 10 height 10
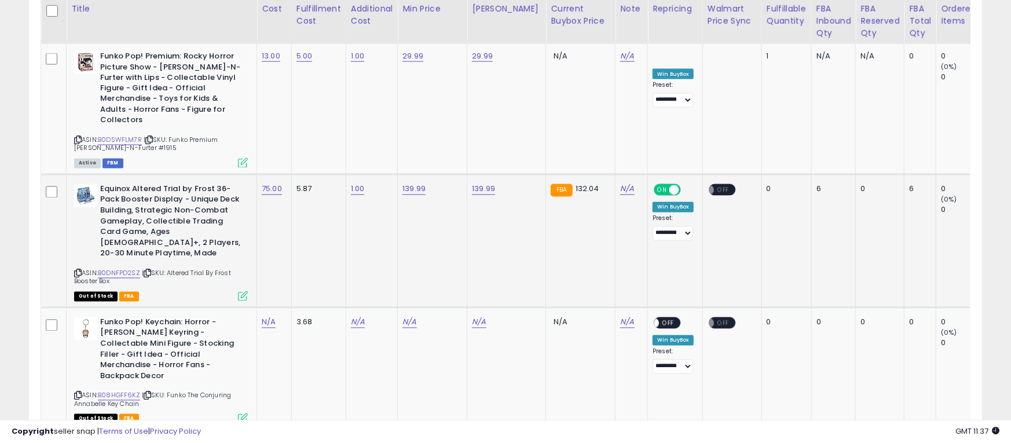
scroll to position [237, 552]
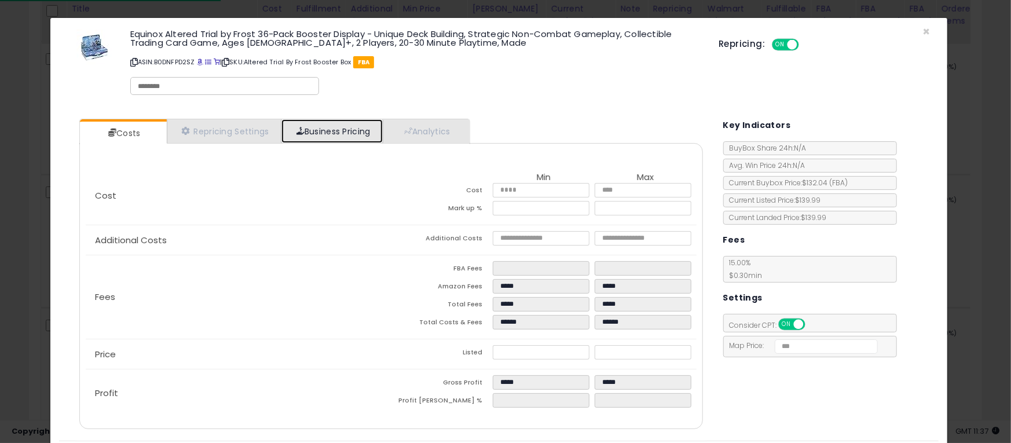
click at [324, 126] on link "Business Pricing" at bounding box center [331, 131] width 101 height 24
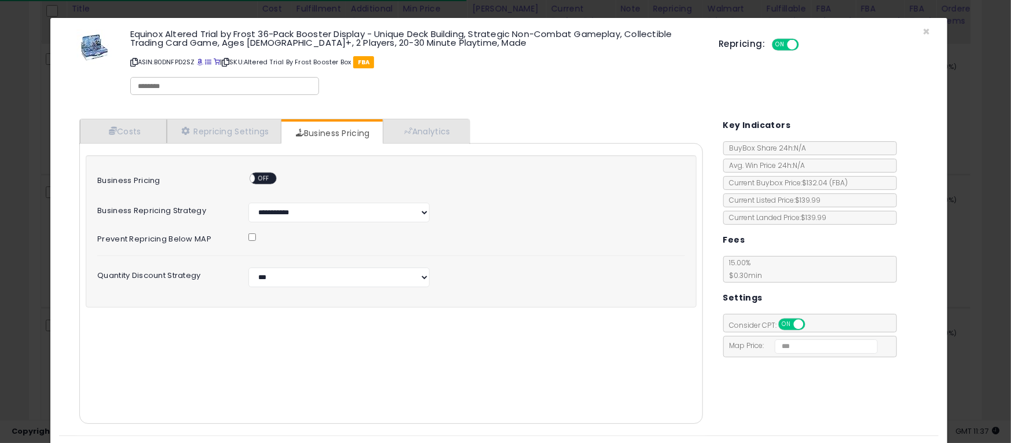
drag, startPoint x: 263, startPoint y: 178, endPoint x: 273, endPoint y: 193, distance: 17.8
click at [263, 178] on span "OFF" at bounding box center [264, 179] width 19 height 10
click at [309, 273] on select "**********" at bounding box center [338, 277] width 181 height 20
select select "*******"
click at [248, 267] on select "**********" at bounding box center [338, 277] width 181 height 20
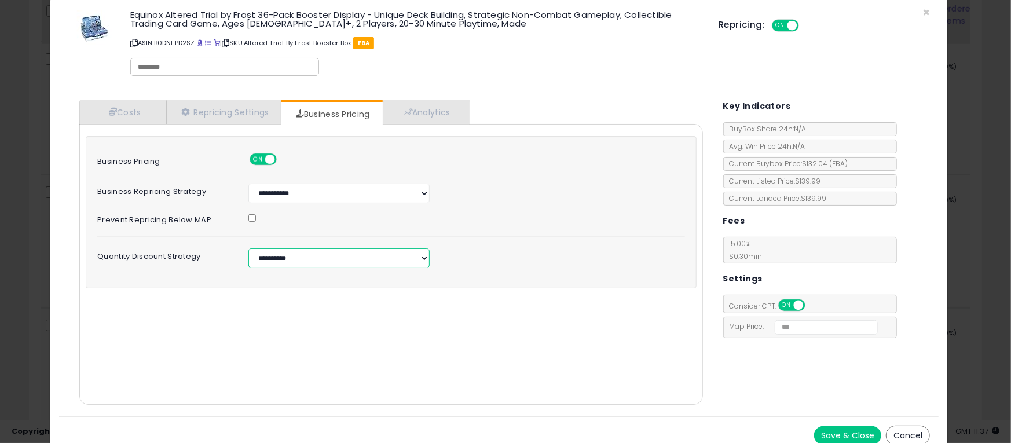
scroll to position [29, 0]
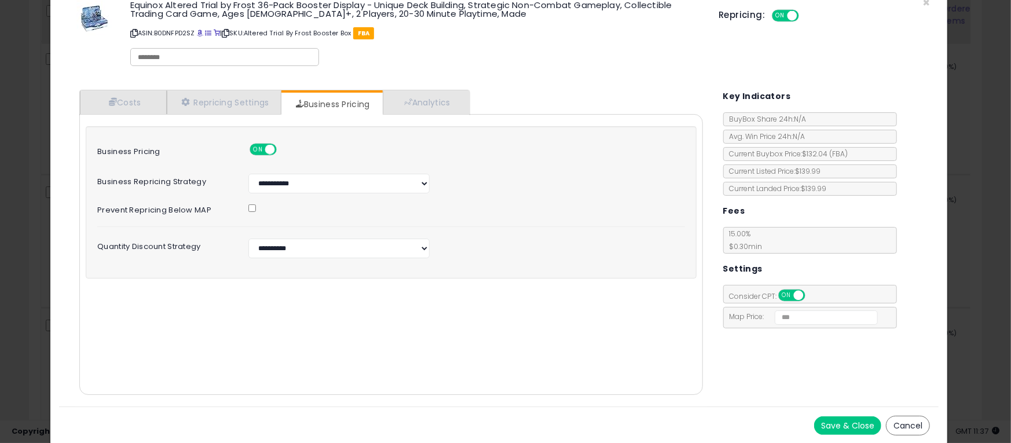
click at [822, 424] on button "Save & Close" at bounding box center [847, 425] width 67 height 19
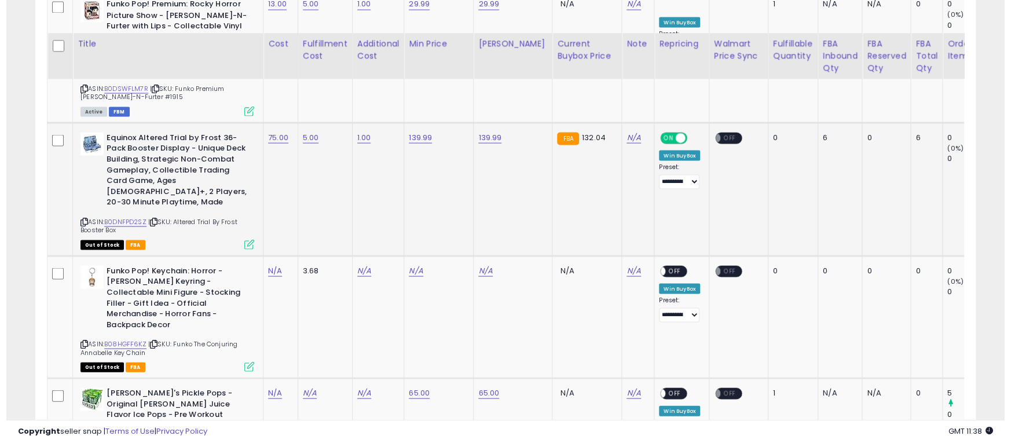
scroll to position [1389, 0]
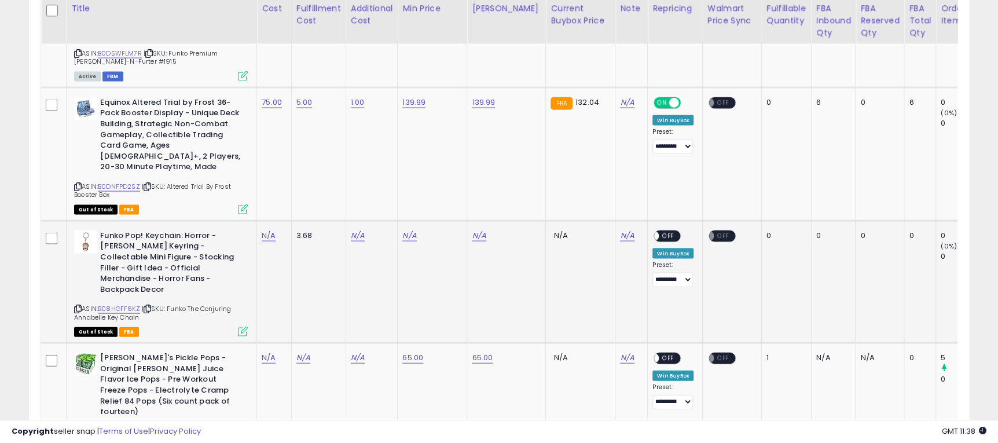
drag, startPoint x: 170, startPoint y: 278, endPoint x: 189, endPoint y: 287, distance: 21.0
click at [179, 289] on div "ASIN: B08HGFF6KZ | SKU: Funko The Conjuring Annabelle Key Chain Out of Stock FBA" at bounding box center [161, 282] width 174 height 105
copy div "Funko The Conjuring Annabelle Key Chain Out of Stock FBA"
click at [369, 254] on td "N/A" at bounding box center [372, 282] width 52 height 122
drag, startPoint x: 170, startPoint y: 277, endPoint x: 229, endPoint y: 282, distance: 59.3
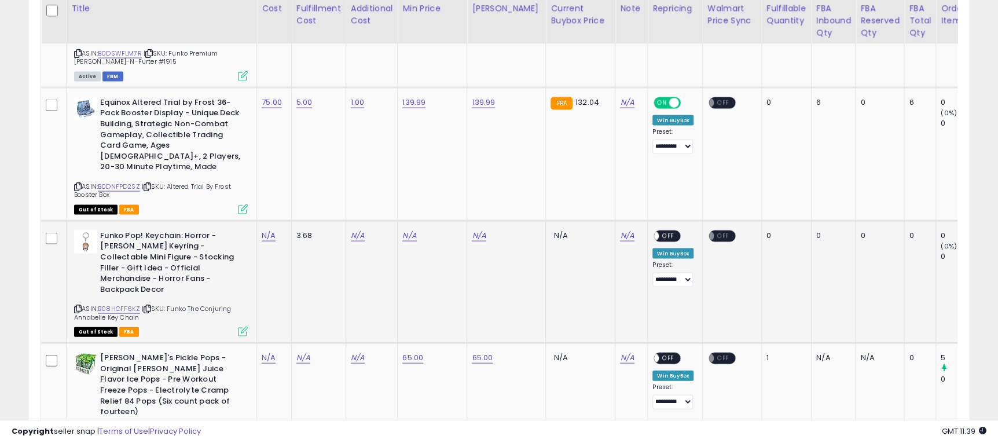
click at [229, 282] on div "ASIN: B08HGFF6KZ | SKU: Funko The Conjuring Annabelle Key Chain Out of Stock FBA" at bounding box center [161, 282] width 174 height 105
copy span "Funko The Conjuring Annabelle Key Chain"
click at [260, 221] on td "N/A" at bounding box center [274, 282] width 35 height 122
click at [265, 230] on link "N/A" at bounding box center [269, 236] width 14 height 12
type input "*"
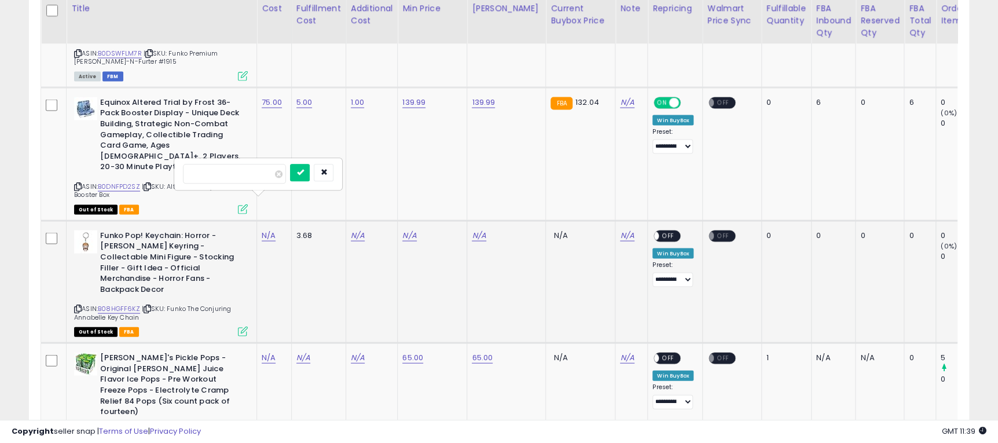
click button "submit" at bounding box center [300, 172] width 20 height 17
click at [358, 230] on link "N/A" at bounding box center [358, 236] width 14 height 12
type input "*"
click button "submit" at bounding box center [389, 172] width 20 height 17
click at [414, 230] on link "N/A" at bounding box center [409, 236] width 14 height 12
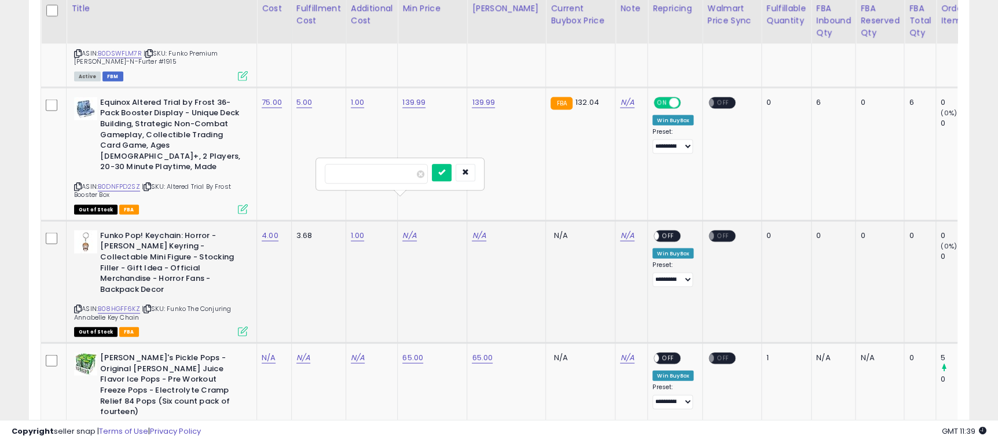
type input "*****"
click button "submit" at bounding box center [442, 172] width 20 height 17
click at [483, 230] on link "N/A" at bounding box center [479, 236] width 14 height 12
type input "*****"
click button "submit" at bounding box center [511, 172] width 20 height 17
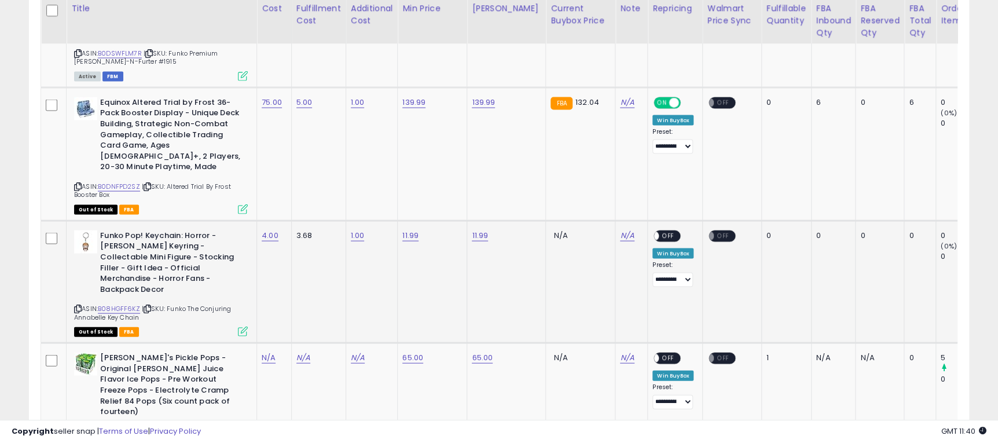
click at [659, 231] on span "OFF" at bounding box center [668, 236] width 19 height 10
drag, startPoint x: 168, startPoint y: 276, endPoint x: 193, endPoint y: 281, distance: 26.1
click at [193, 281] on div "ASIN: B08HGFF6KZ | SKU: Funko The Conjuring Annabelle Key Chain Out of Stock FBA" at bounding box center [161, 282] width 174 height 105
copy span "Funko The Conjuring Annabelle Key Chain"
click at [243, 326] on icon at bounding box center [243, 331] width 10 height 10
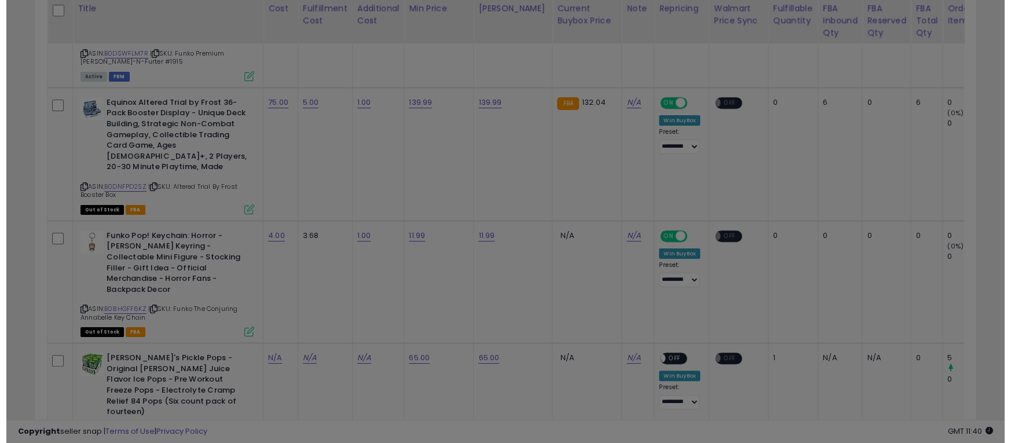
scroll to position [237, 552]
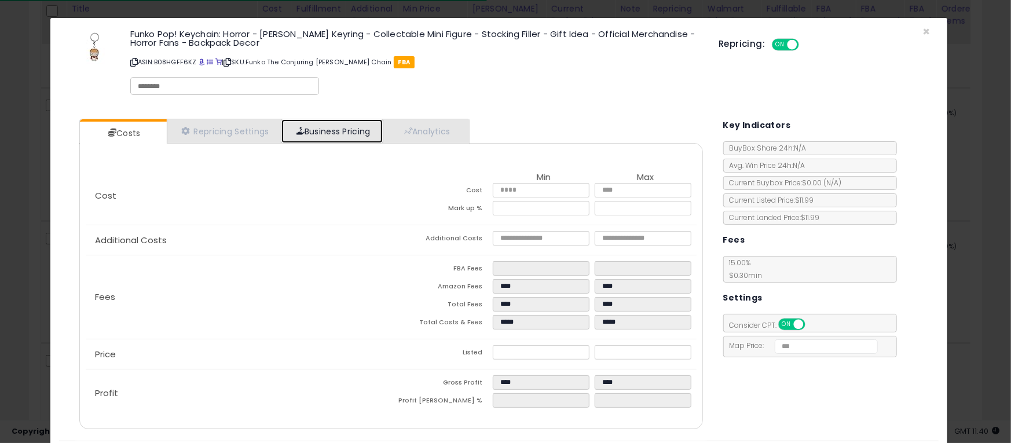
click at [336, 137] on link "Business Pricing" at bounding box center [331, 131] width 101 height 24
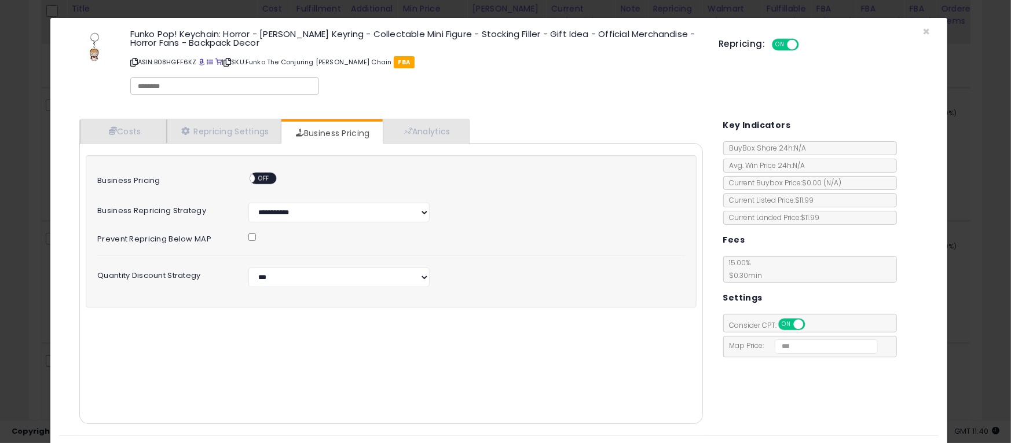
click at [271, 177] on div "ON OFF" at bounding box center [262, 178] width 27 height 12
click at [261, 175] on span "OFF" at bounding box center [264, 179] width 19 height 10
click at [302, 271] on select "**********" at bounding box center [338, 277] width 181 height 20
select select "*******"
click at [248, 267] on select "**********" at bounding box center [338, 277] width 181 height 20
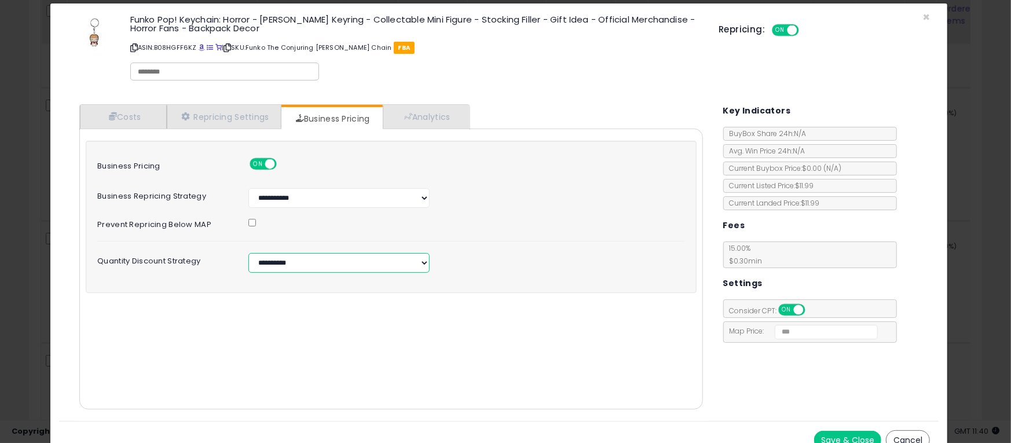
scroll to position [29, 0]
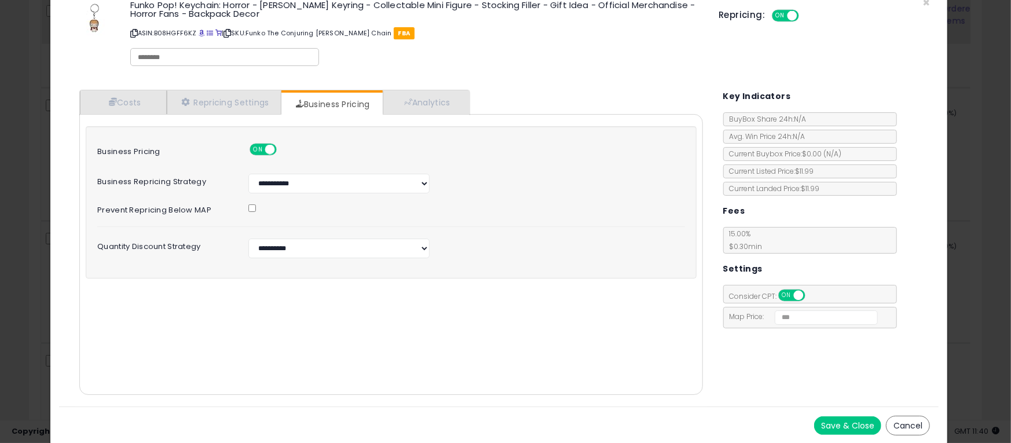
click at [828, 421] on button "Save & Close" at bounding box center [847, 425] width 67 height 19
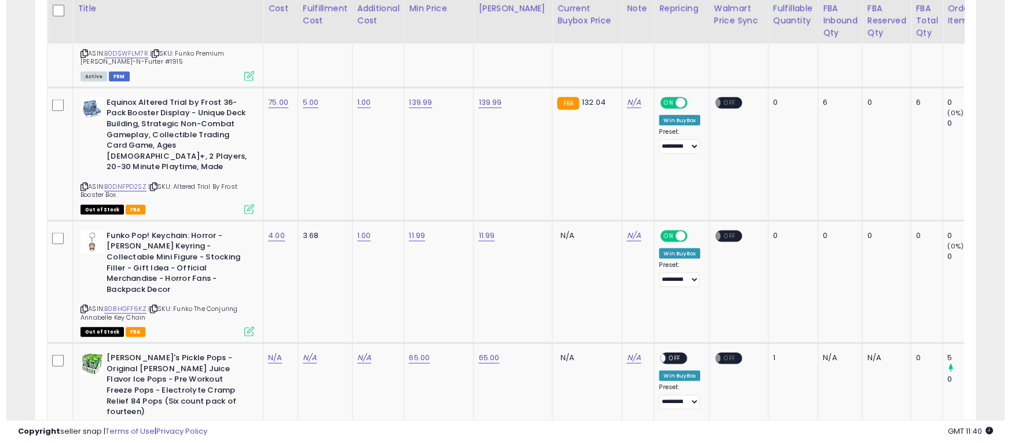
scroll to position [578592, 578284]
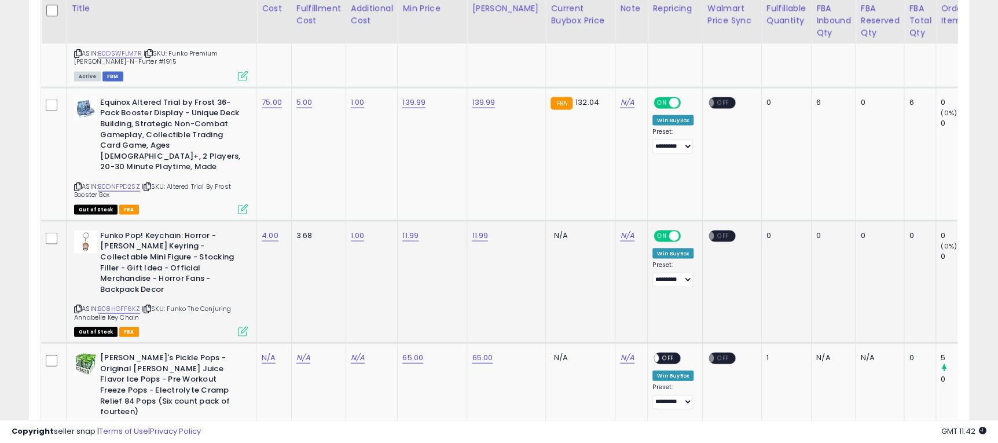
click at [240, 326] on icon at bounding box center [243, 331] width 10 height 10
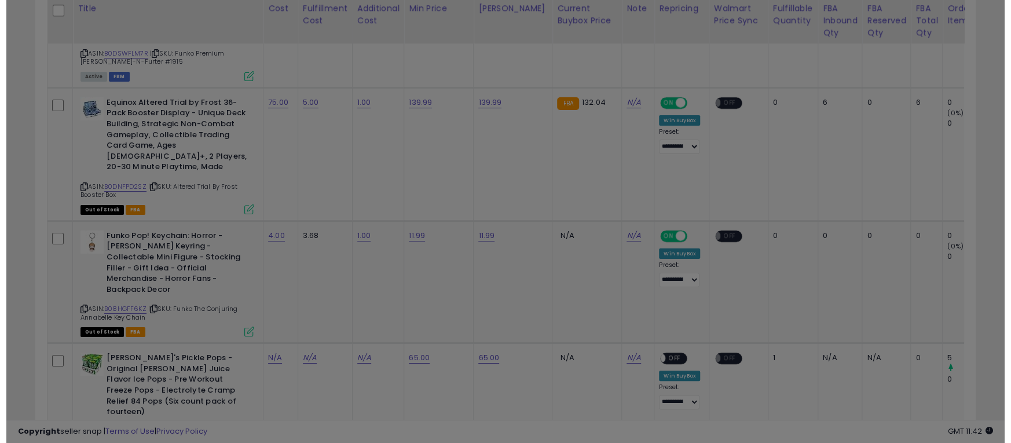
scroll to position [237, 552]
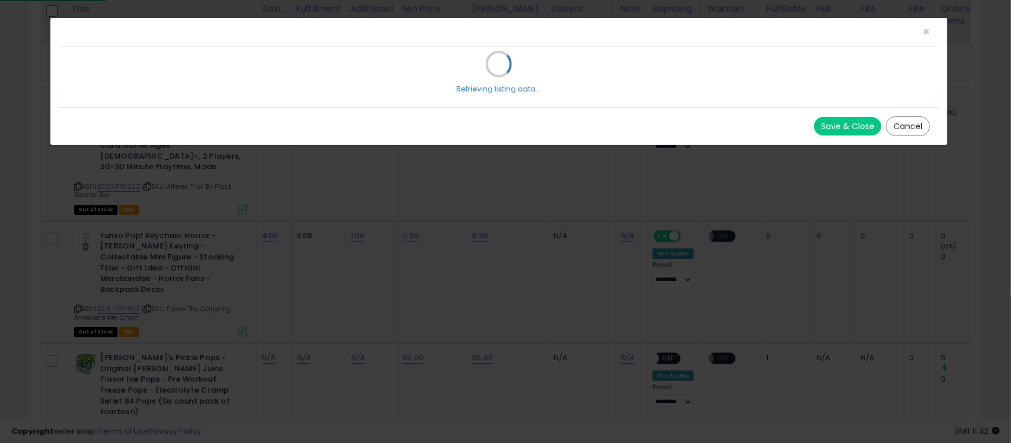
select select "*******"
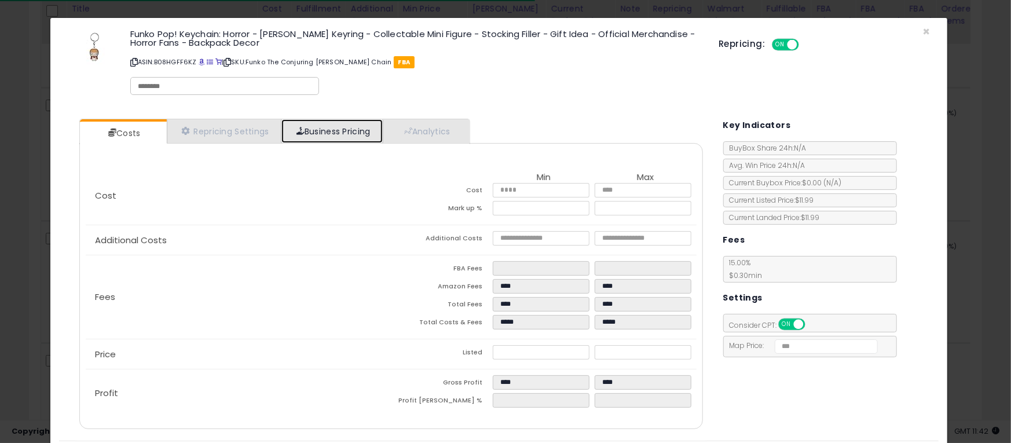
click at [331, 127] on link "Business Pricing" at bounding box center [331, 131] width 101 height 24
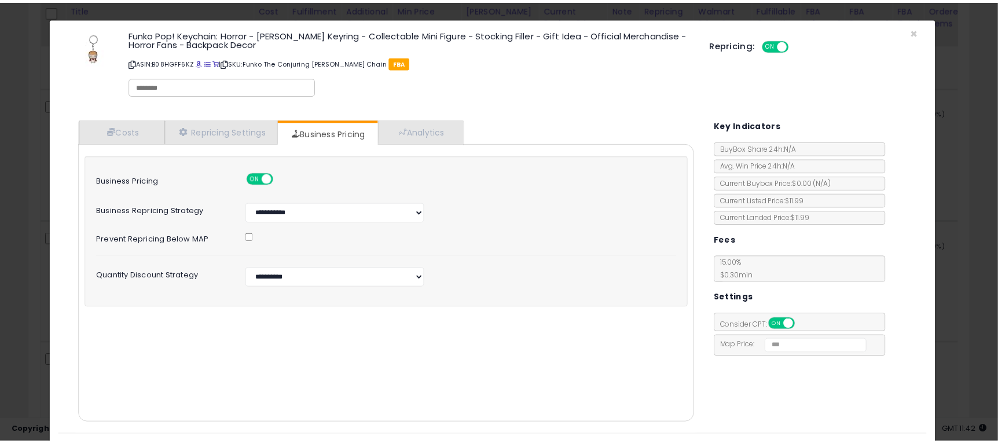
scroll to position [29, 0]
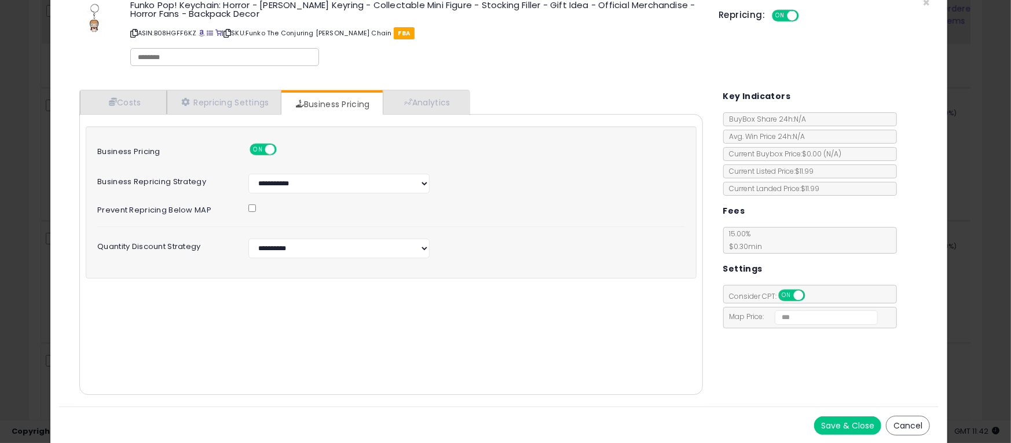
click at [985, 262] on div "× Close Funko Pop! Keychain: Horror - Annabelle Novelty Keyring - Collectable M…" at bounding box center [505, 221] width 1011 height 443
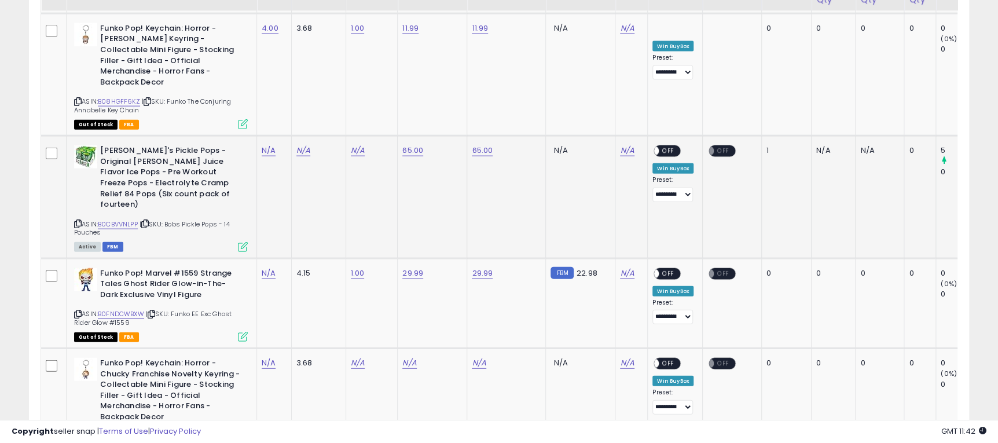
scroll to position [1563, 0]
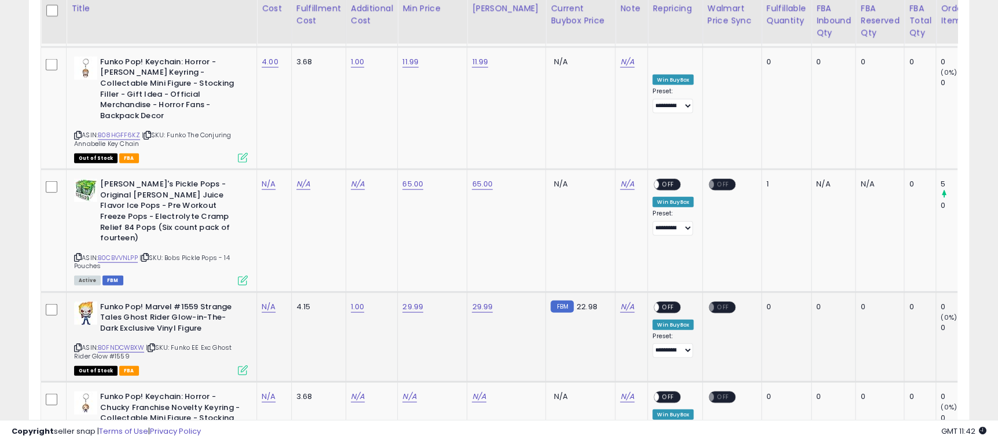
drag, startPoint x: 175, startPoint y: 305, endPoint x: 226, endPoint y: 314, distance: 51.8
click at [226, 314] on div "ASIN: B0FNDCWBXW | SKU: Funko EE Exc Ghost Rider Glow #1559 Out of Stock FBA" at bounding box center [161, 338] width 174 height 73
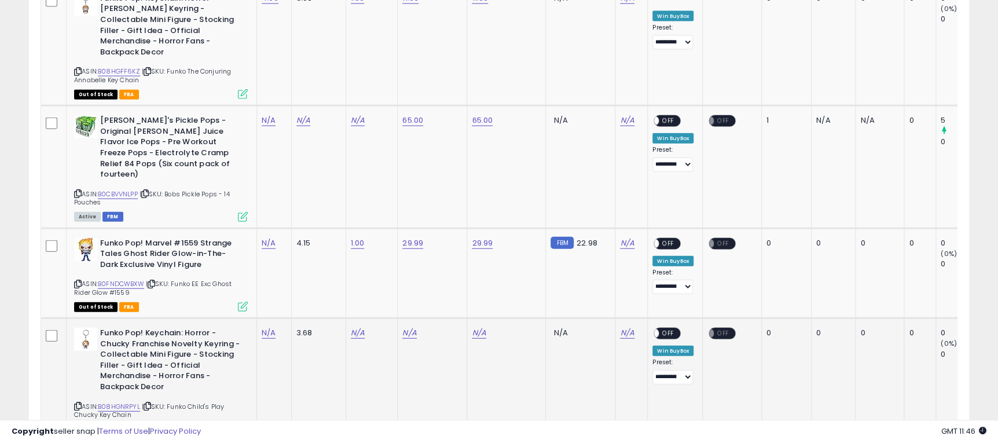
scroll to position [1650, 0]
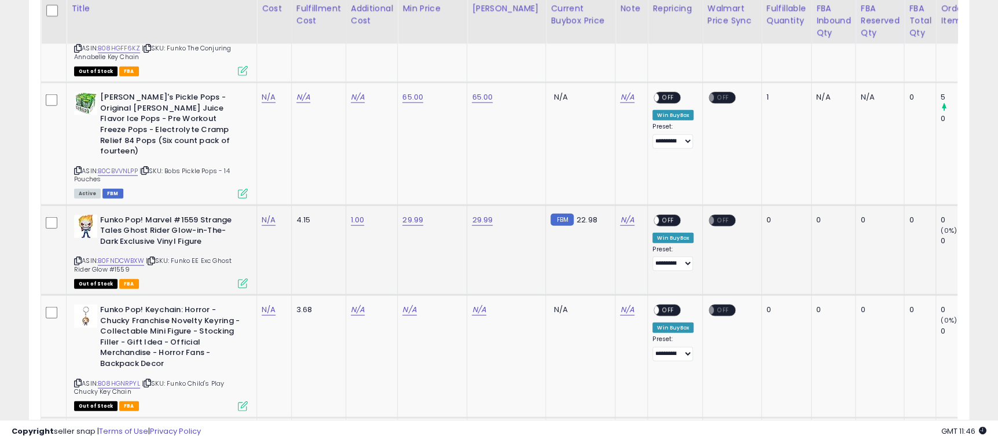
click at [587, 234] on td "FBM 22.98" at bounding box center [580, 250] width 69 height 90
click at [265, 214] on link "N/A" at bounding box center [269, 220] width 14 height 12
type input "*"
type input "**"
click button "submit" at bounding box center [300, 145] width 20 height 17
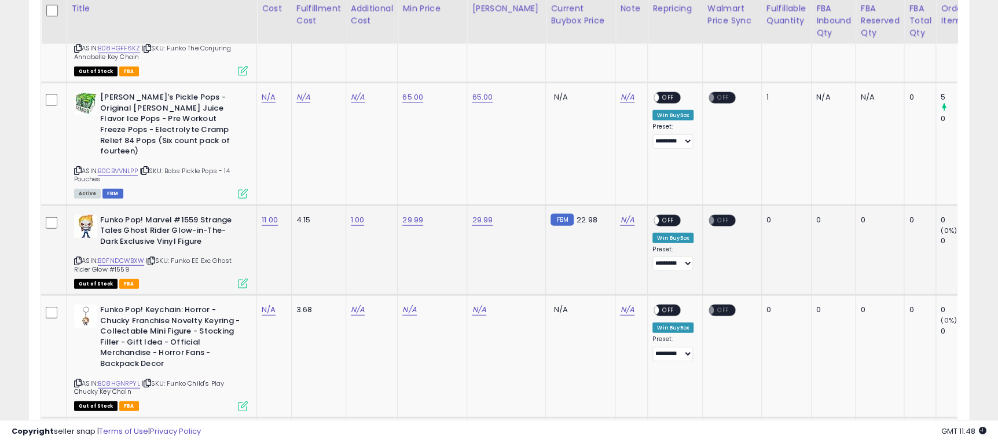
click at [659, 215] on span "OFF" at bounding box center [668, 220] width 19 height 10
click at [242, 278] on icon at bounding box center [243, 283] width 10 height 10
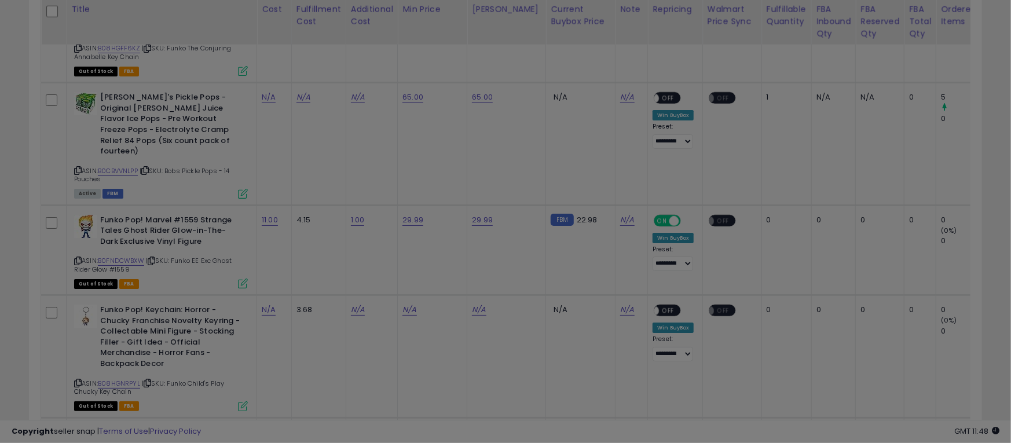
scroll to position [0, 0]
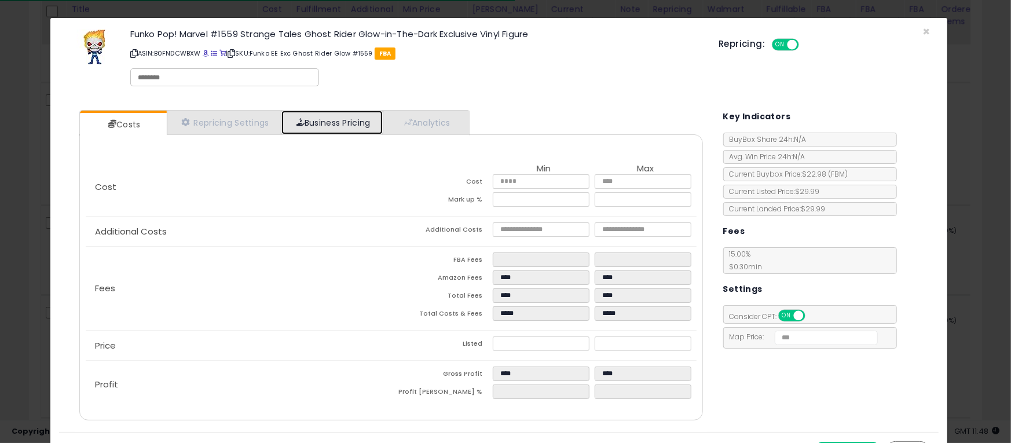
click at [344, 121] on link "Business Pricing" at bounding box center [331, 123] width 101 height 24
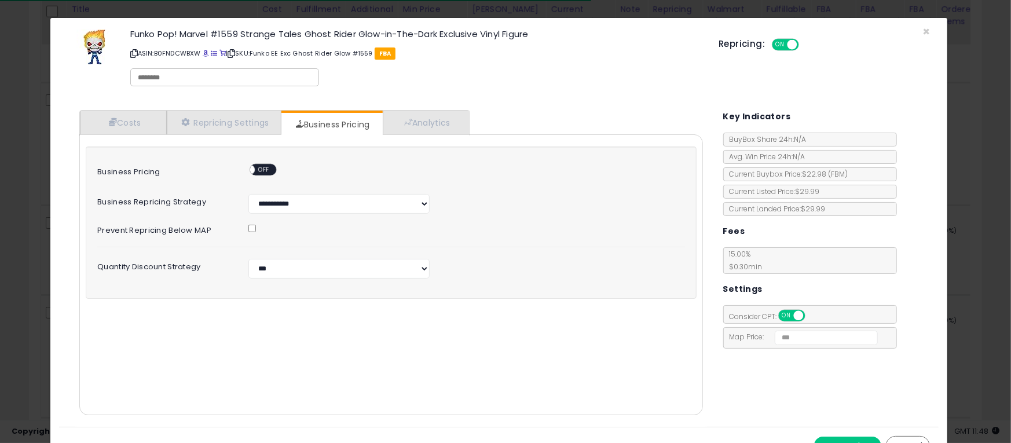
click at [252, 165] on div "ON OFF" at bounding box center [244, 170] width 27 height 10
click at [267, 168] on span "OFF" at bounding box center [264, 170] width 19 height 10
click at [329, 270] on select "**********" at bounding box center [338, 269] width 181 height 20
select select "*******"
click at [248, 259] on select "**********" at bounding box center [338, 269] width 181 height 20
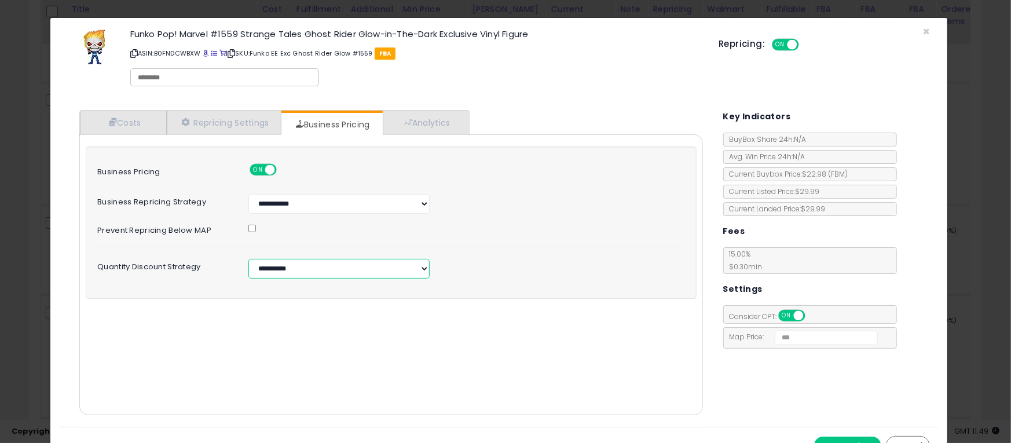
scroll to position [20, 0]
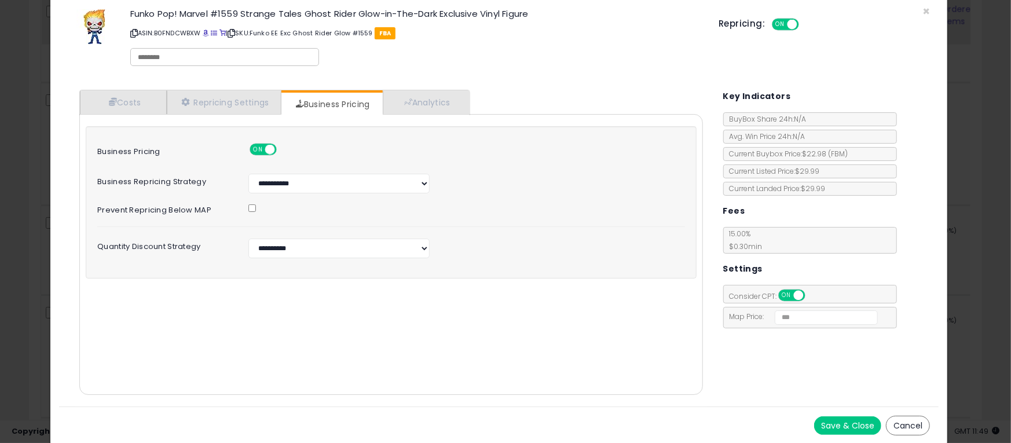
click at [821, 412] on div "Save & Close Cancel" at bounding box center [498, 425] width 879 height 38
click at [820, 418] on button "Save & Close" at bounding box center [847, 425] width 67 height 19
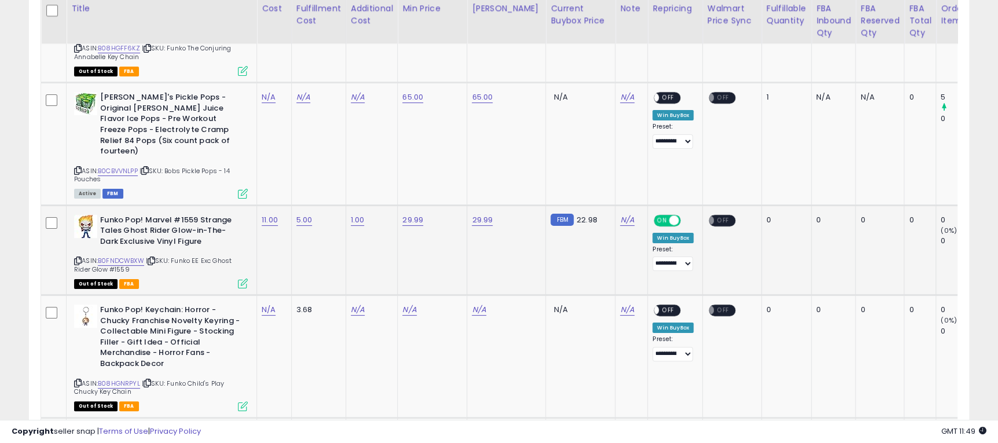
scroll to position [578592, 578284]
drag, startPoint x: 173, startPoint y: 216, endPoint x: 185, endPoint y: 222, distance: 13.5
click at [185, 222] on div "ASIN: B0FNDCWBXW | SKU: Funko EE Exc Ghost Rider Glow #1559 Out of Stock FBA" at bounding box center [161, 251] width 174 height 73
click at [501, 299] on td "N/A" at bounding box center [506, 356] width 79 height 122
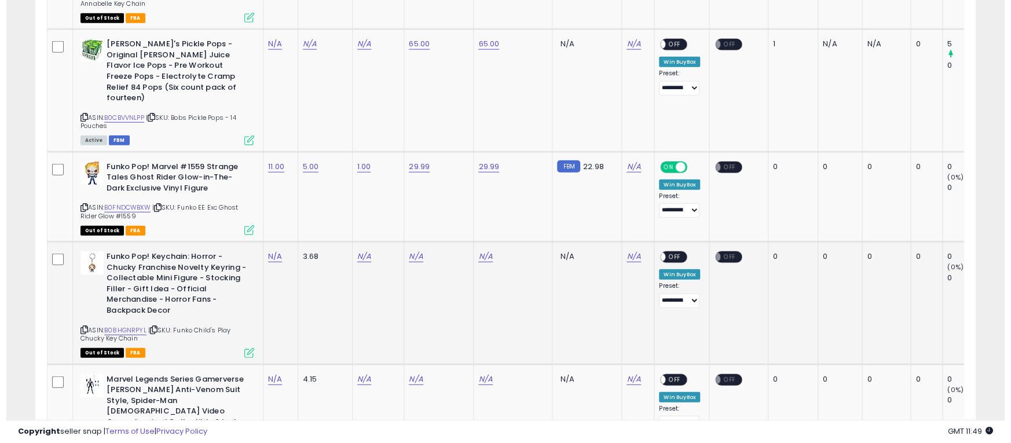
scroll to position [1736, 0]
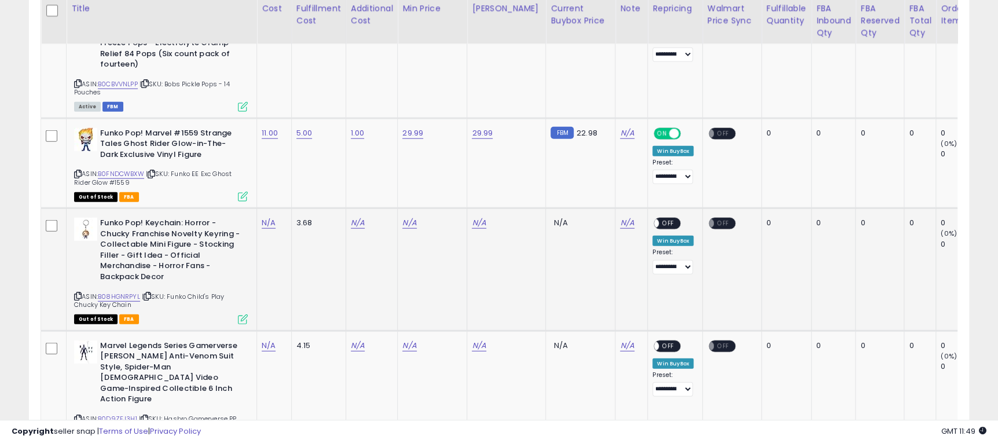
drag, startPoint x: 170, startPoint y: 254, endPoint x: 187, endPoint y: 260, distance: 18.5
click at [187, 260] on div "ASIN: B08HGNRPYL | SKU: Funko Child's Play Chucky Key Chain Out of Stock FBA" at bounding box center [161, 270] width 174 height 105
click at [268, 217] on link "N/A" at bounding box center [269, 223] width 14 height 12
type input "*"
click button "submit" at bounding box center [300, 148] width 20 height 17
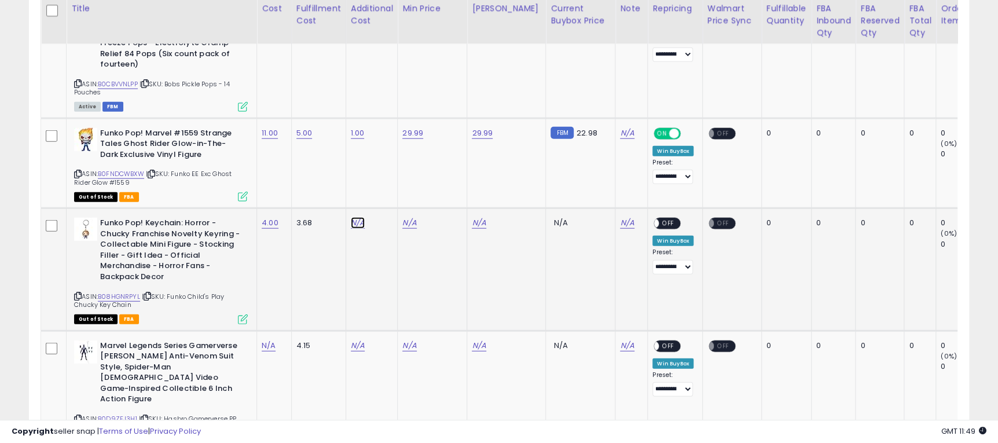
click at [358, 217] on link "N/A" at bounding box center [358, 223] width 14 height 12
type input "*"
click button "submit" at bounding box center [389, 148] width 20 height 17
click at [409, 217] on link "N/A" at bounding box center [409, 223] width 14 height 12
type input "*****"
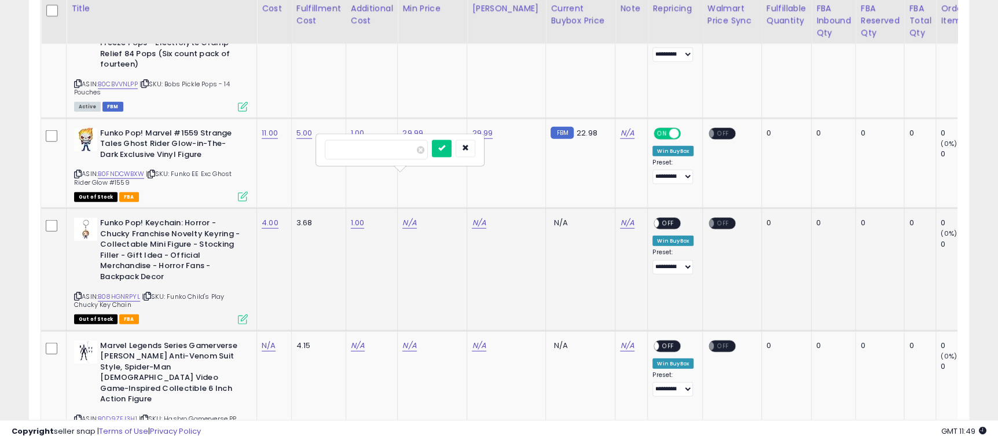
click button "submit" at bounding box center [442, 148] width 20 height 17
click at [480, 217] on link "N/A" at bounding box center [479, 223] width 14 height 12
type input "*****"
click button "submit" at bounding box center [511, 148] width 20 height 17
click at [660, 219] on span "OFF" at bounding box center [668, 224] width 19 height 10
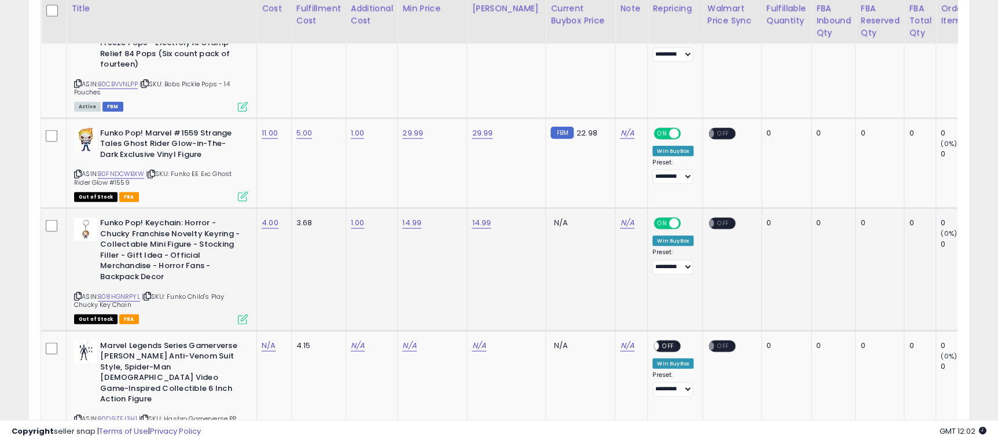
click at [243, 314] on icon at bounding box center [243, 319] width 10 height 10
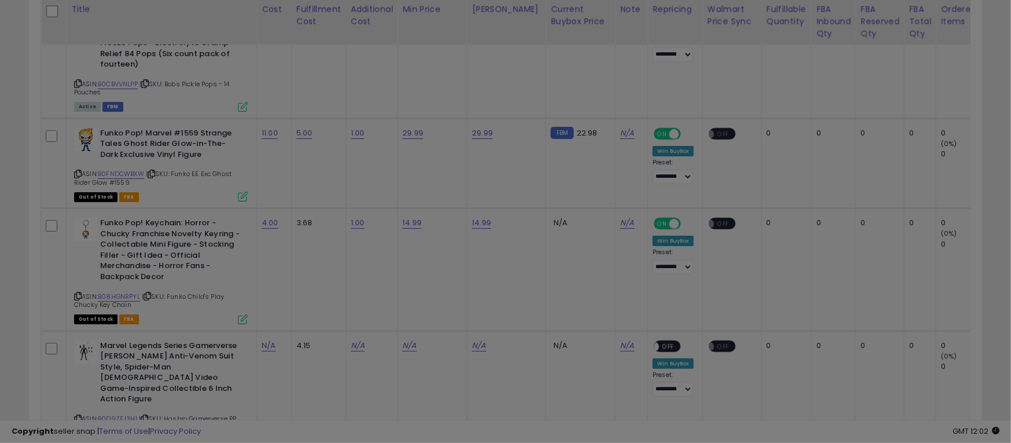
scroll to position [237, 552]
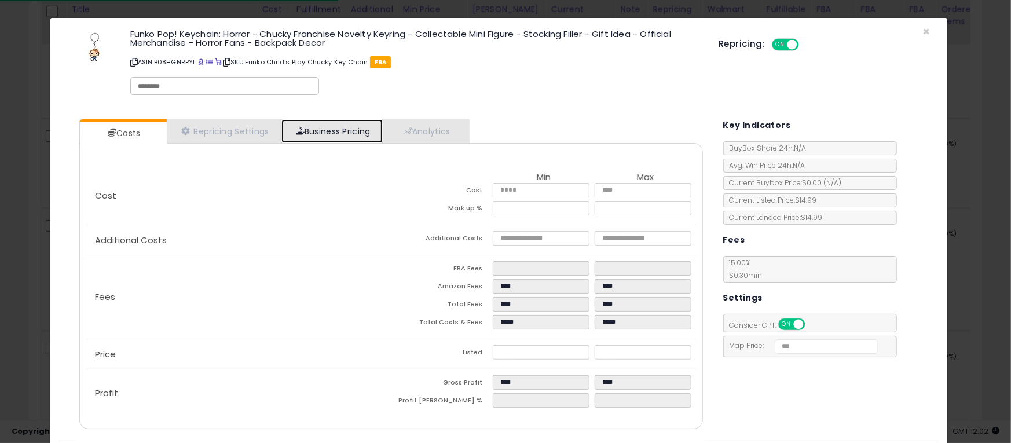
click at [336, 136] on link "Business Pricing" at bounding box center [331, 131] width 101 height 24
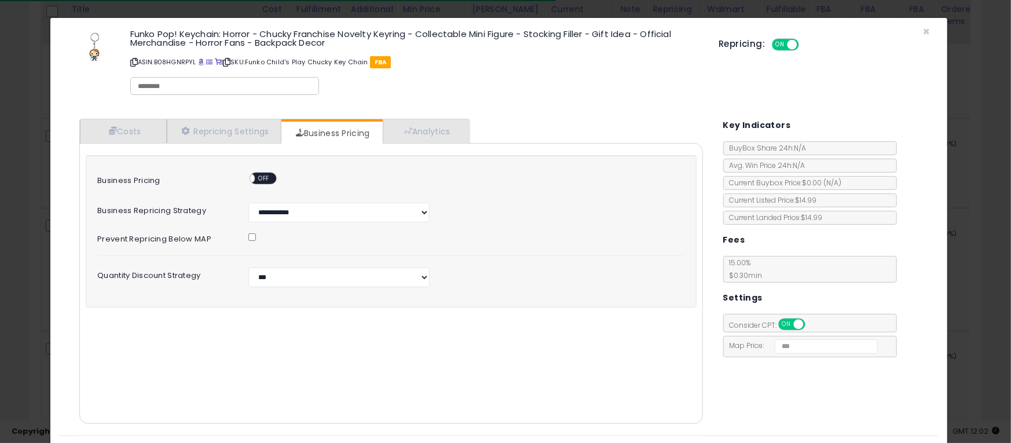
click at [259, 174] on span "OFF" at bounding box center [264, 179] width 19 height 10
click at [306, 279] on select "**********" at bounding box center [338, 277] width 181 height 20
select select "*******"
click at [248, 267] on select "**********" at bounding box center [338, 277] width 181 height 20
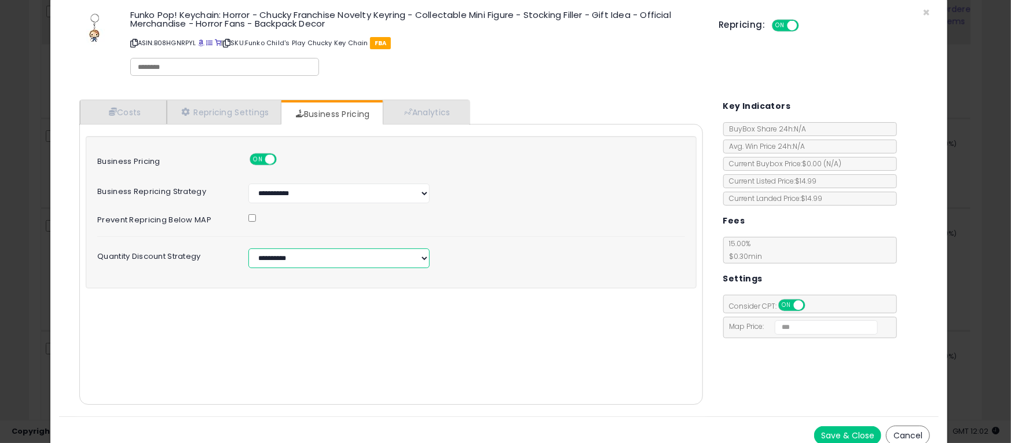
scroll to position [29, 0]
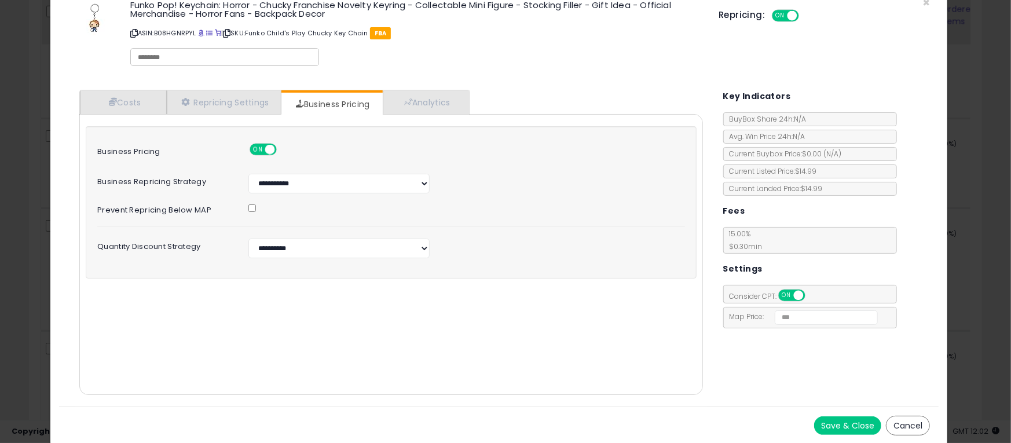
click at [843, 424] on button "Save & Close" at bounding box center [847, 425] width 67 height 19
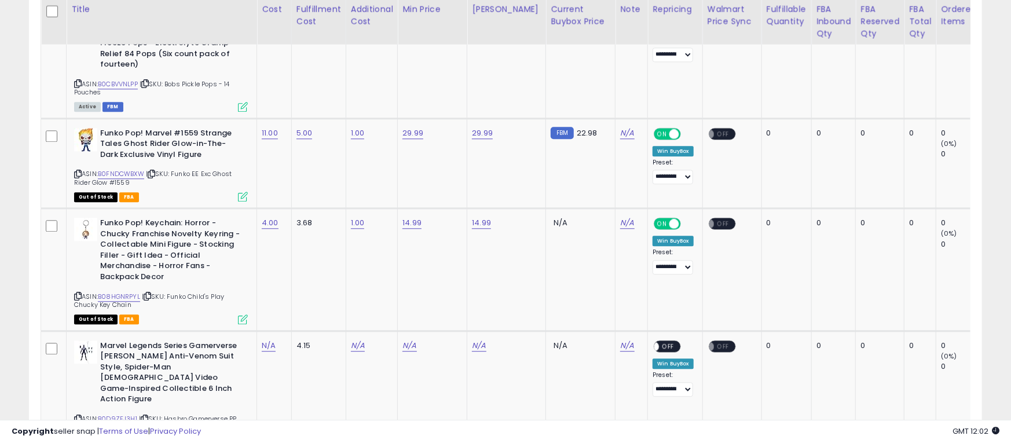
scroll to position [578592, 578284]
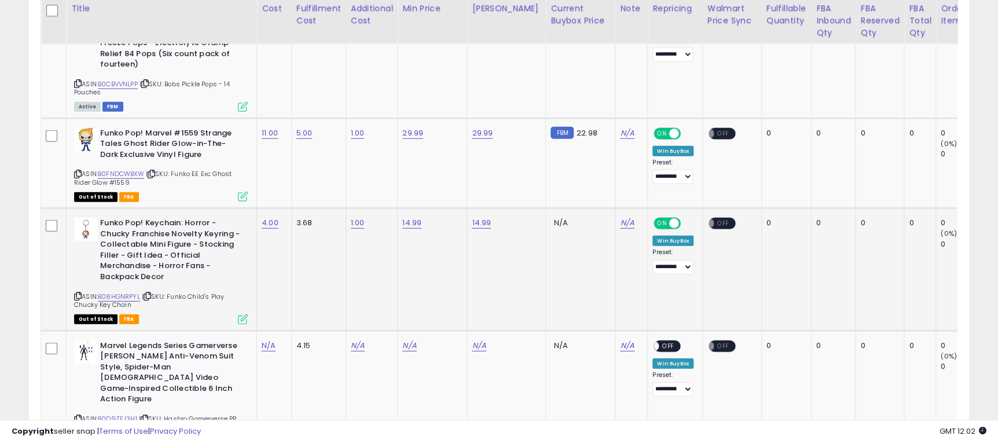
drag, startPoint x: 169, startPoint y: 256, endPoint x: 197, endPoint y: 258, distance: 27.9
click at [197, 258] on div "ASIN: B08HGNRPYL | SKU: Funko Child's Play Chucky Key Chain Out of Stock FBA" at bounding box center [161, 270] width 174 height 105
click at [173, 358] on div "ASIN: B0D9ZFJ3H1 | SKU: Hasbro Gamerverse PP Anti-Venom Suit 6in Out of Stock F…" at bounding box center [161, 392] width 174 height 105
click at [265, 340] on link "N/A" at bounding box center [269, 346] width 14 height 12
type input "**"
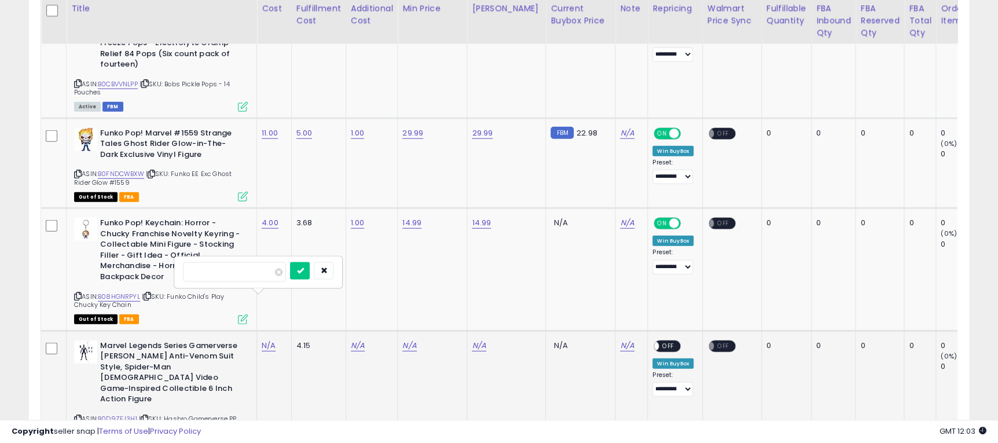
click button "submit" at bounding box center [300, 270] width 20 height 17
click at [358, 340] on link "N/A" at bounding box center [358, 346] width 14 height 12
click at [355, 340] on link "N/A" at bounding box center [358, 346] width 14 height 12
type input "*"
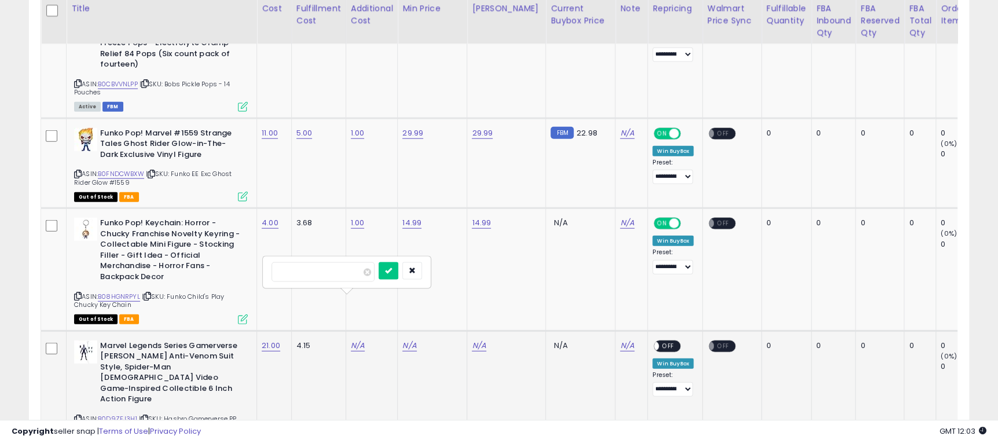
click button "submit" at bounding box center [389, 270] width 20 height 17
click at [487, 340] on div "N/A" at bounding box center [504, 345] width 65 height 10
click at [483, 340] on link "N/A" at bounding box center [479, 346] width 14 height 12
type input "*****"
click button "submit" at bounding box center [511, 270] width 20 height 17
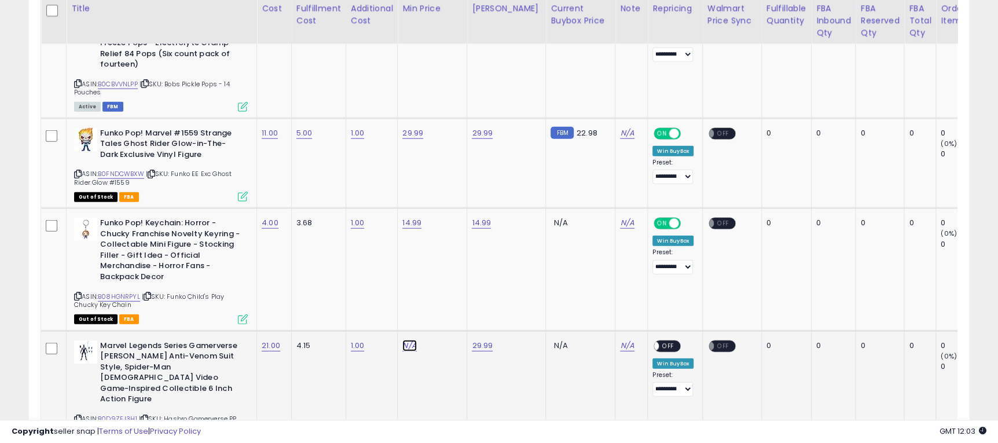
click at [406, 340] on link "N/A" at bounding box center [409, 346] width 14 height 12
type input "*****"
click button "submit" at bounding box center [442, 270] width 20 height 17
click at [659, 341] on span "OFF" at bounding box center [668, 346] width 19 height 10
click at [238, 436] on icon at bounding box center [243, 441] width 10 height 10
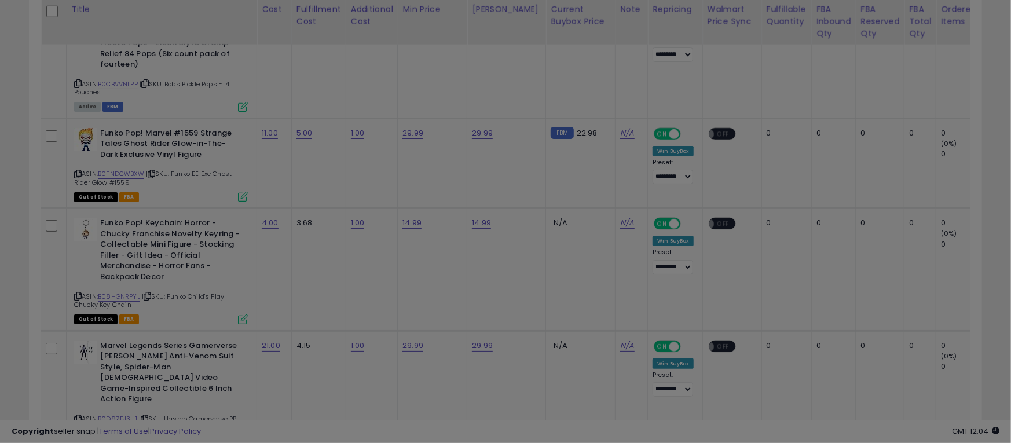
scroll to position [237, 552]
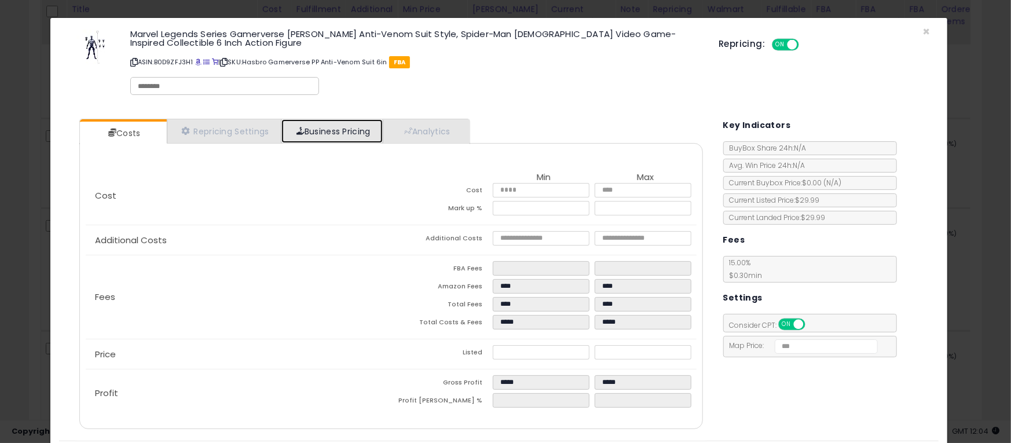
click at [317, 139] on link "Business Pricing" at bounding box center [331, 131] width 101 height 24
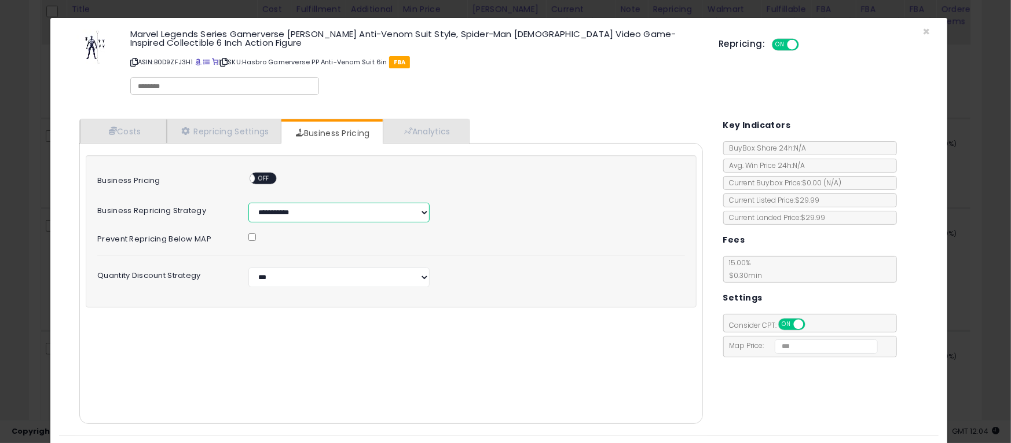
click at [324, 215] on select "**********" at bounding box center [338, 213] width 181 height 20
click at [248, 203] on select "**********" at bounding box center [338, 213] width 181 height 20
click at [321, 270] on select "**********" at bounding box center [338, 277] width 181 height 20
select select "*******"
click at [248, 267] on select "**********" at bounding box center [338, 277] width 181 height 20
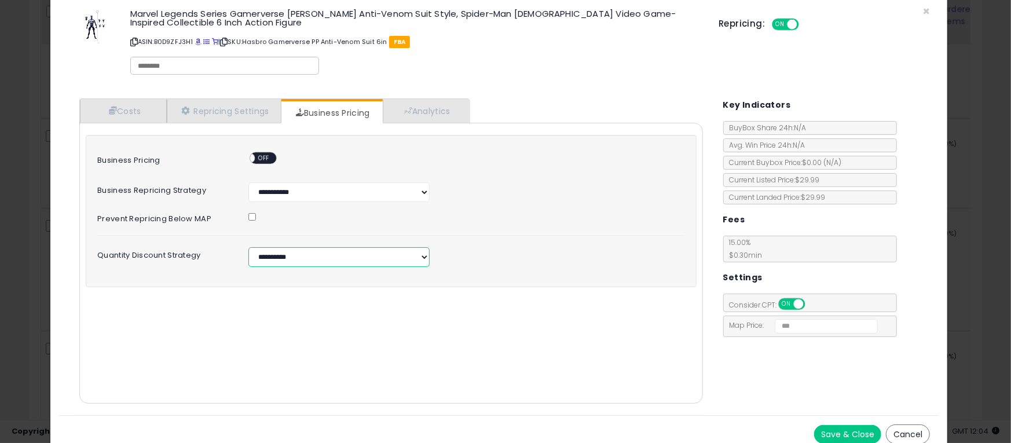
scroll to position [29, 0]
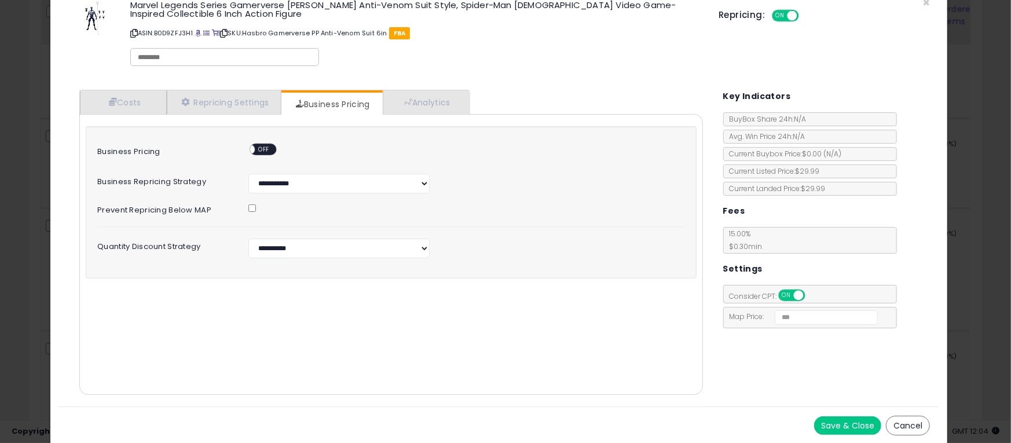
click at [826, 425] on button "Save & Close" at bounding box center [847, 425] width 67 height 19
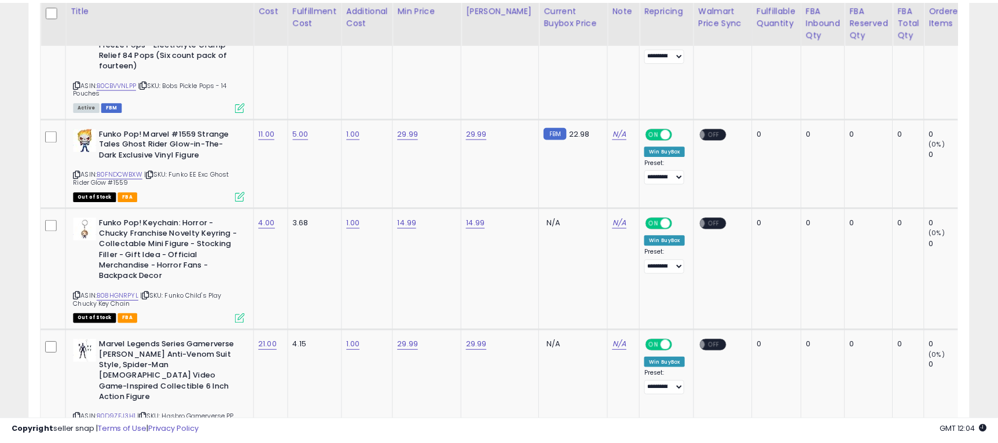
scroll to position [578592, 578284]
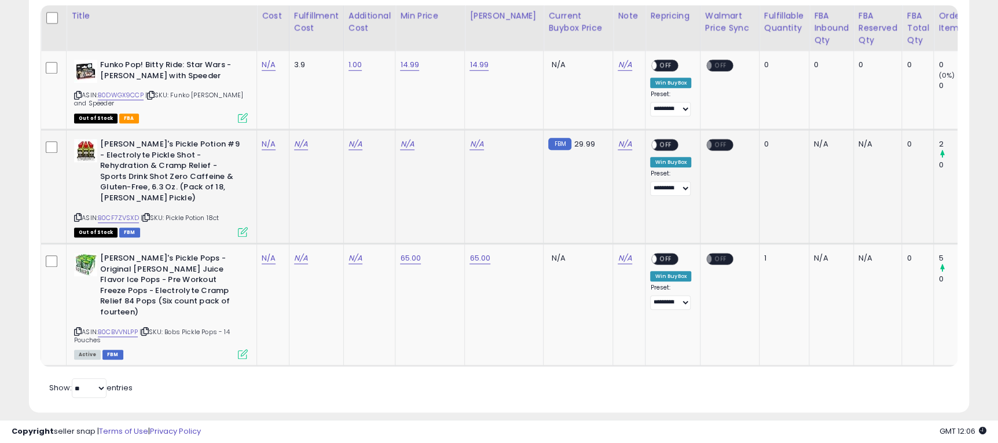
scroll to position [622, 0]
drag, startPoint x: 175, startPoint y: 94, endPoint x: 197, endPoint y: 100, distance: 22.9
click at [197, 100] on div "ASIN: B0DWGX9CCP | SKU: Funko [PERSON_NAME] and Speeder Out of Stock FBA" at bounding box center [161, 90] width 174 height 62
copy span "Funko [PERSON_NAME] and Speeder"
drag, startPoint x: 167, startPoint y: 205, endPoint x: 233, endPoint y: 205, distance: 66.0
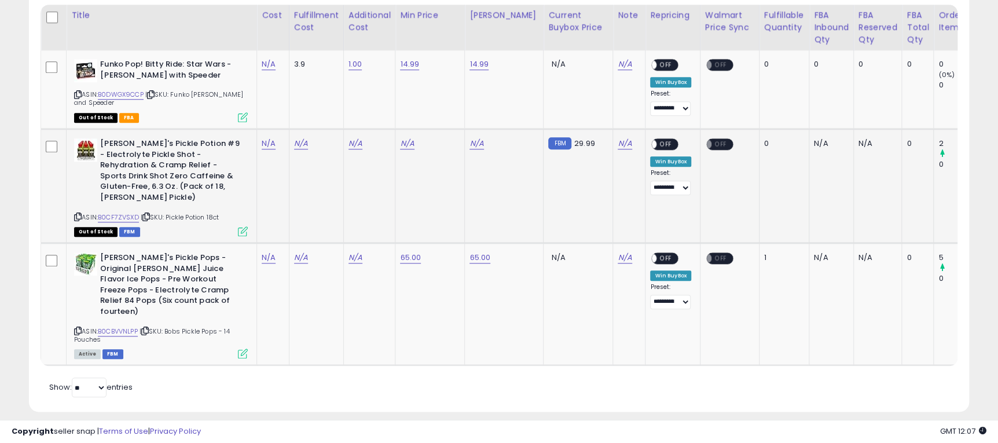
click at [233, 205] on div "ASIN: B0CF7ZVSXD | SKU: Pickle Potion 18ct Out of Stock FBM" at bounding box center [161, 186] width 174 height 97
drag, startPoint x: 202, startPoint y: 218, endPoint x: 179, endPoint y: 210, distance: 24.3
click at [201, 227] on div "Out of Stock FBM" at bounding box center [161, 231] width 174 height 8
drag, startPoint x: 168, startPoint y: 206, endPoint x: 236, endPoint y: 206, distance: 67.7
click at [236, 206] on div "ASIN: B0CF7ZVSXD | SKU: Pickle Potion 18ct Out of Stock FBM" at bounding box center [161, 186] width 174 height 97
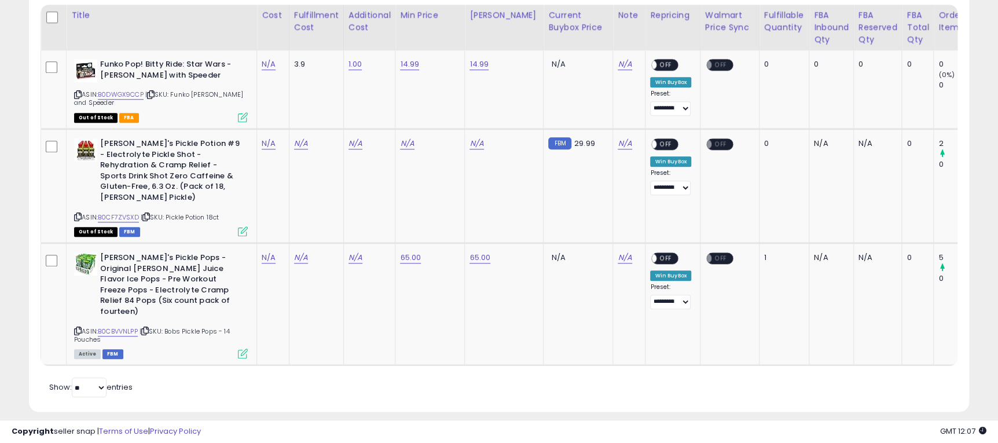
copy span "Pickle Potion 18ct"
click at [449, 201] on td "N/A" at bounding box center [429, 186] width 69 height 114
click at [597, 187] on td "FBM 29.99" at bounding box center [578, 186] width 69 height 114
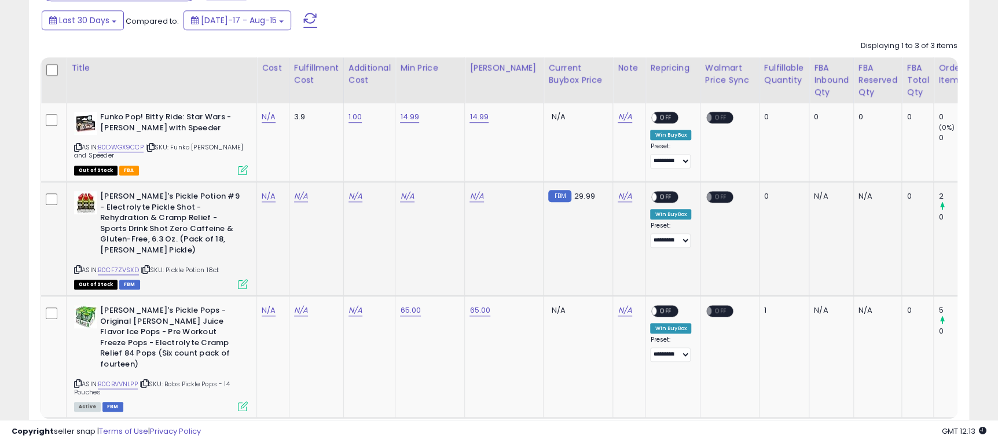
scroll to position [535, 0]
